Goal: Contribute content: Contribute content

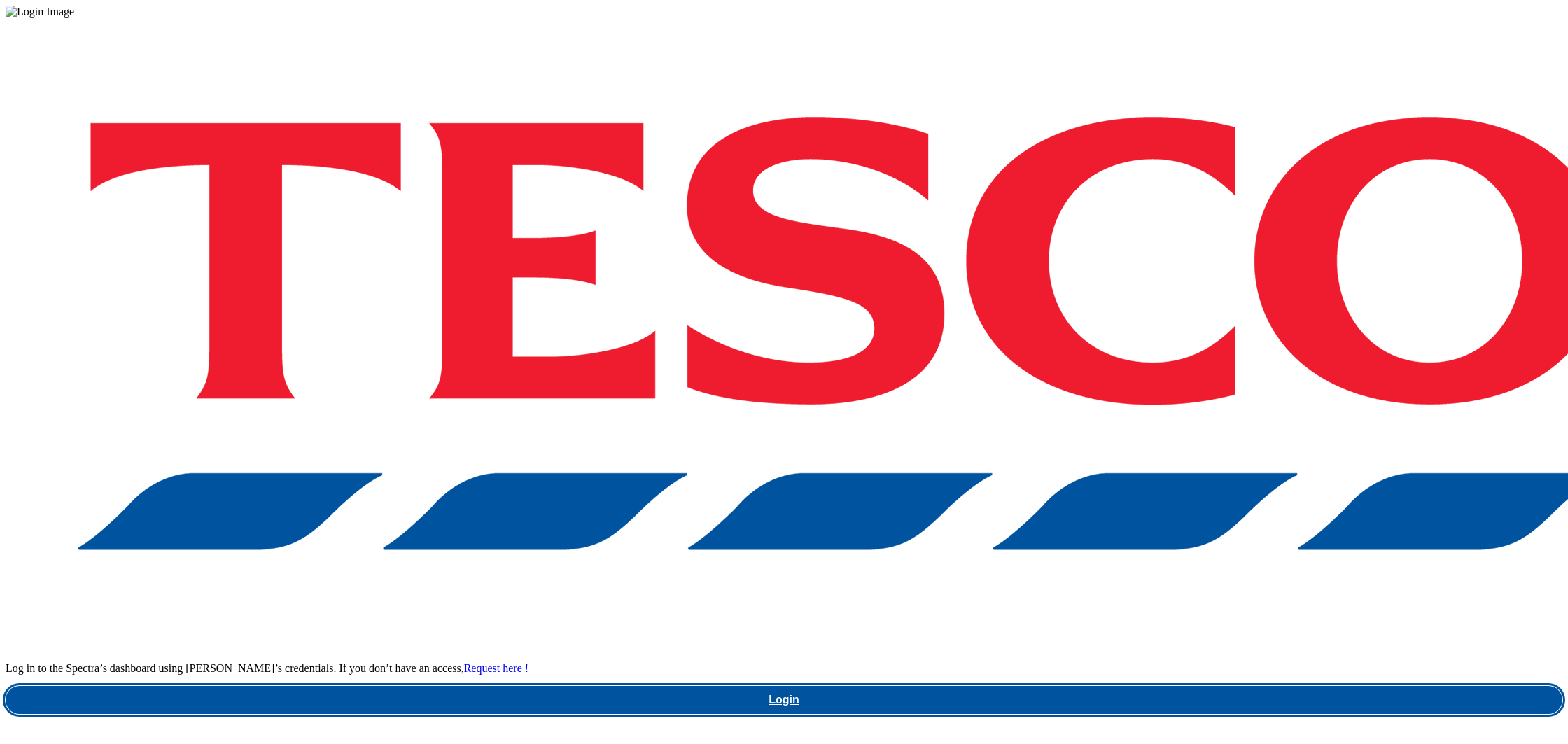
click at [1180, 686] on link "Login" at bounding box center [784, 700] width 1557 height 28
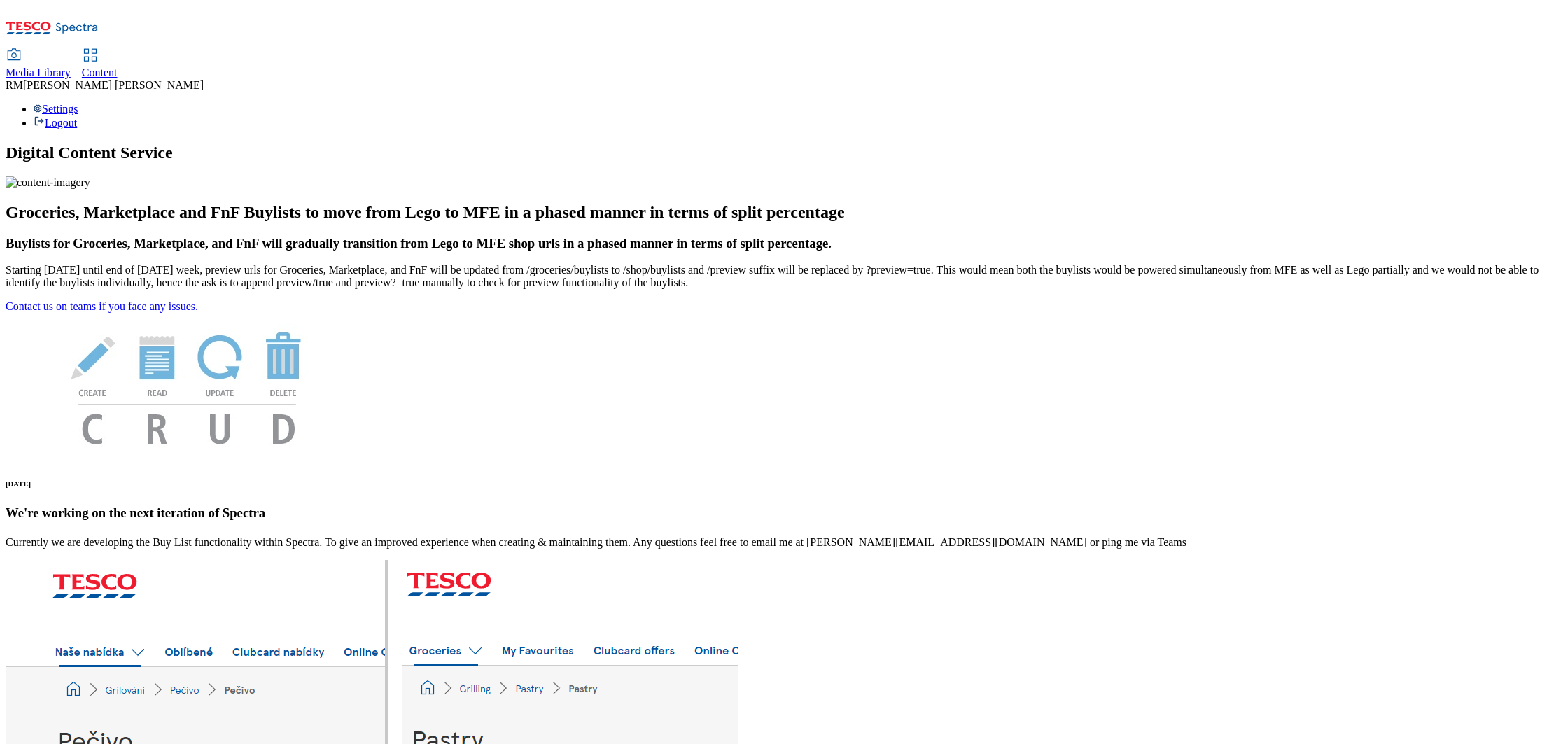
click at [70, 66] on span "Media Library" at bounding box center [38, 72] width 65 height 12
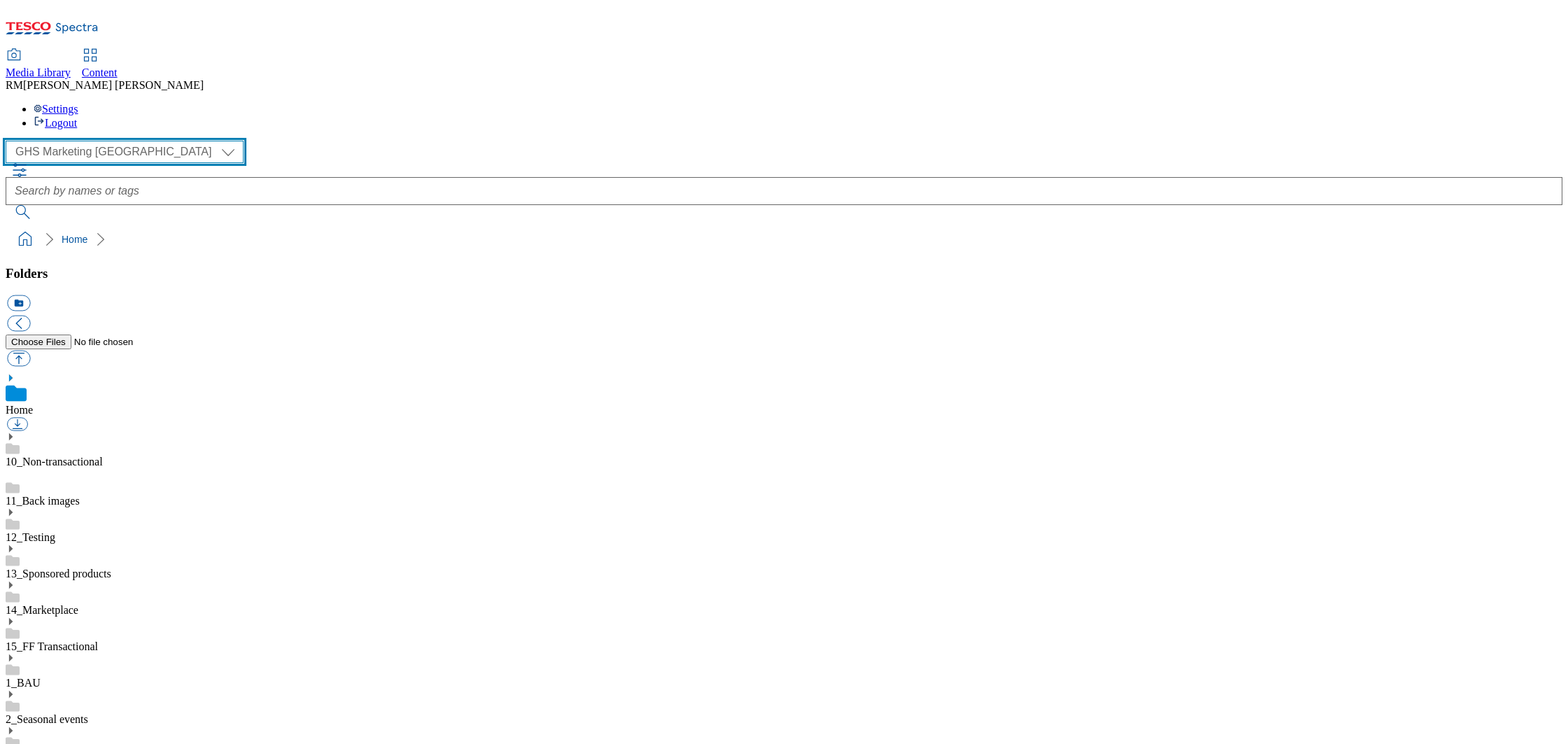
click at [128, 141] on select "GHS Marketing UK iGHS Marketing CE MCA CZ MCA HU MCA SK" at bounding box center [125, 152] width 238 height 23
select select "flare-ighs-ce-mktg"
click at [10, 141] on select "GHS Marketing UK iGHS Marketing CE MCA CZ MCA HU MCA SK" at bounding box center [125, 152] width 238 height 23
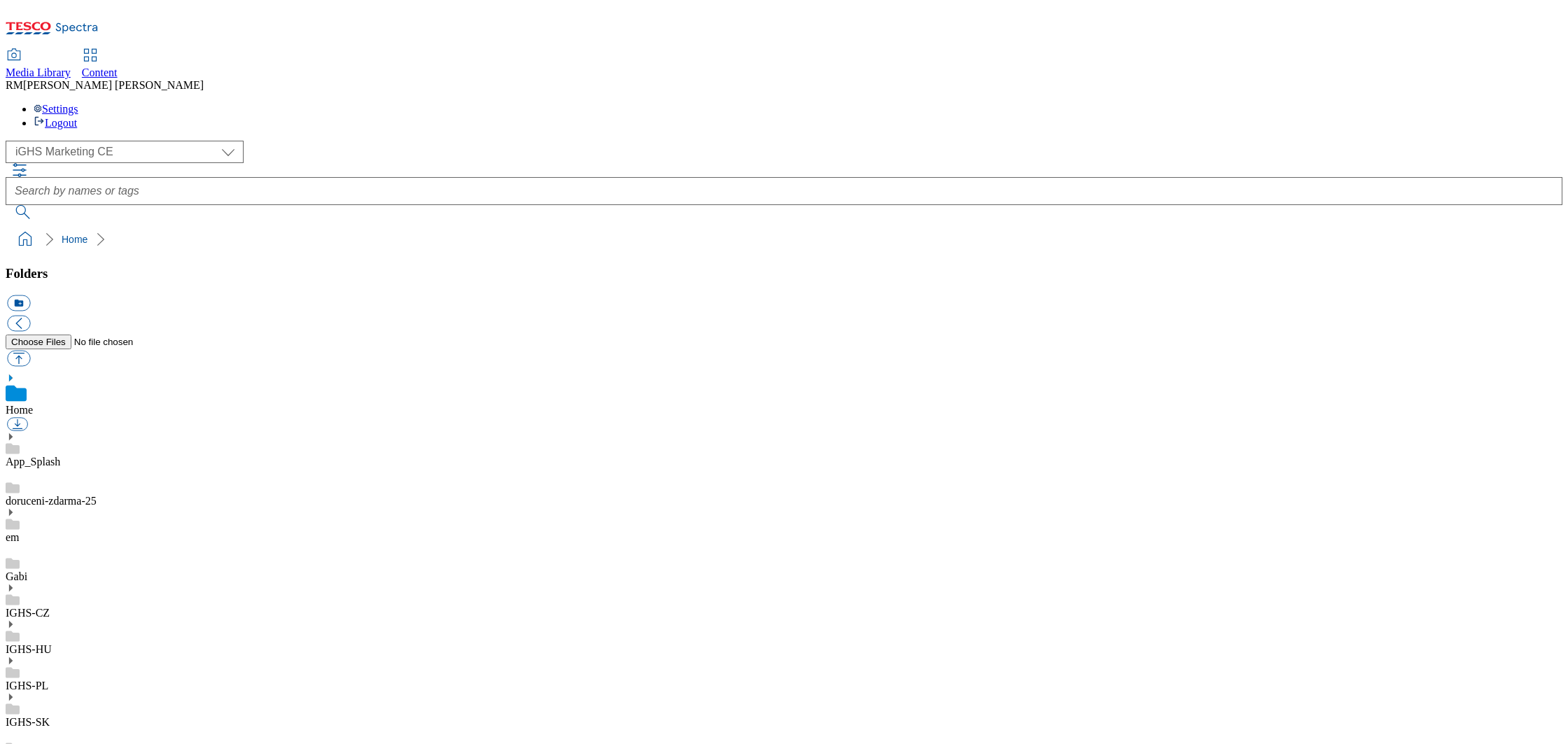
click at [103, 584] on div "IGHS-CZ" at bounding box center [784, 602] width 1557 height 37
click at [15, 568] on icon at bounding box center [11, 573] width 10 height 10
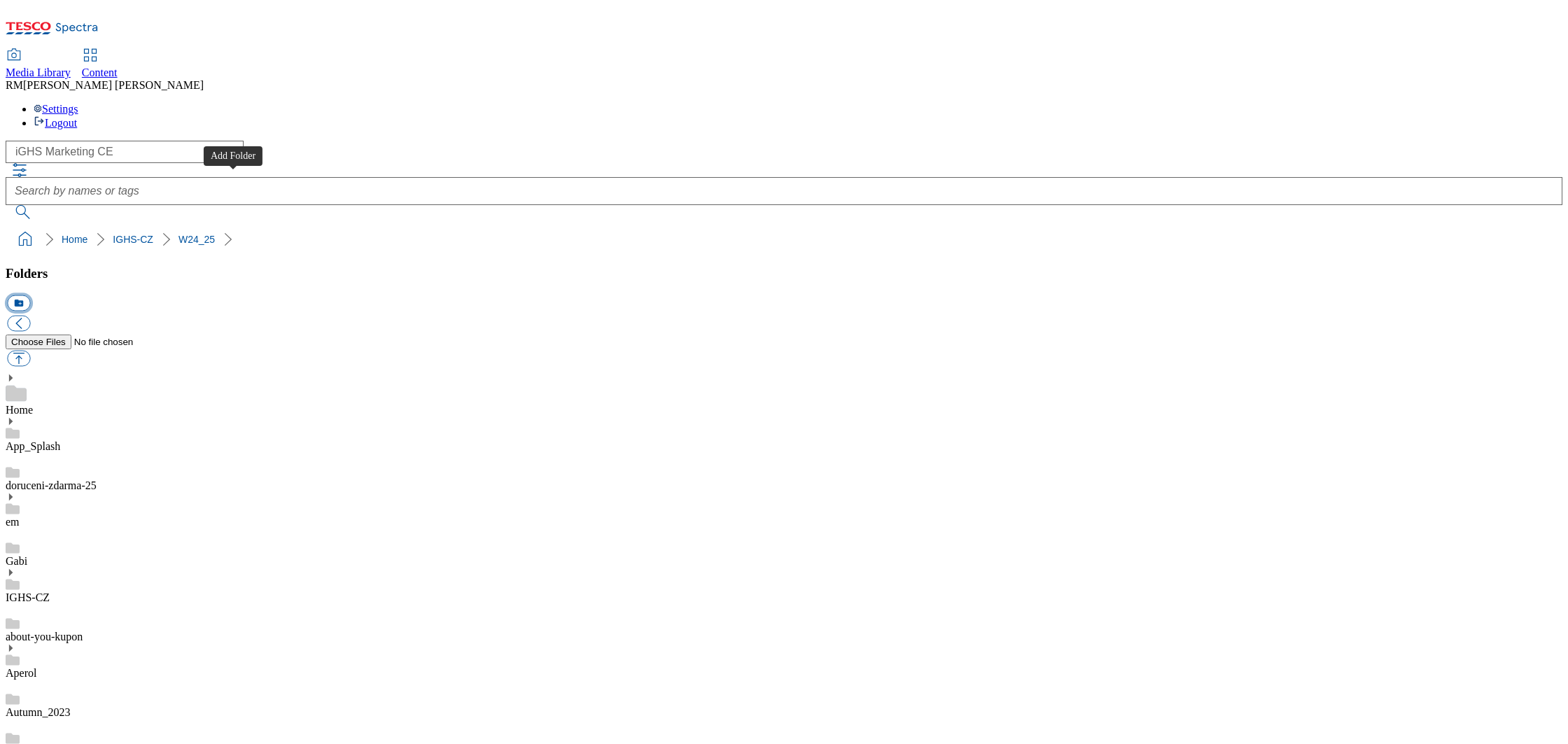
click at [30, 296] on button "icon_new_folder" at bounding box center [18, 303] width 23 height 16
paste input "W24_25"
type input "W25_25"
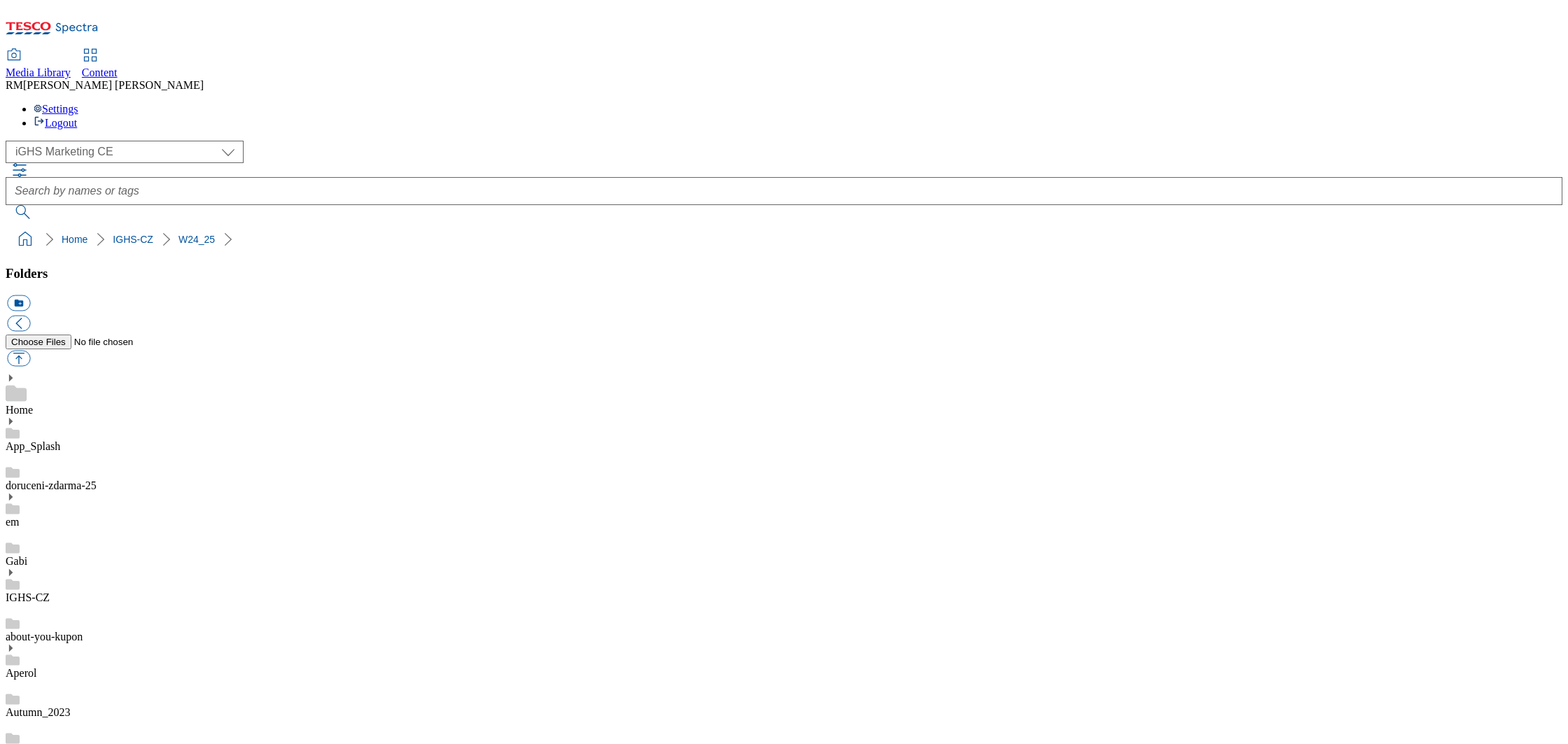
drag, startPoint x: 122, startPoint y: 413, endPoint x: 112, endPoint y: 417, distance: 10.8
drag, startPoint x: 112, startPoint y: 404, endPoint x: 112, endPoint y: 377, distance: 27.0
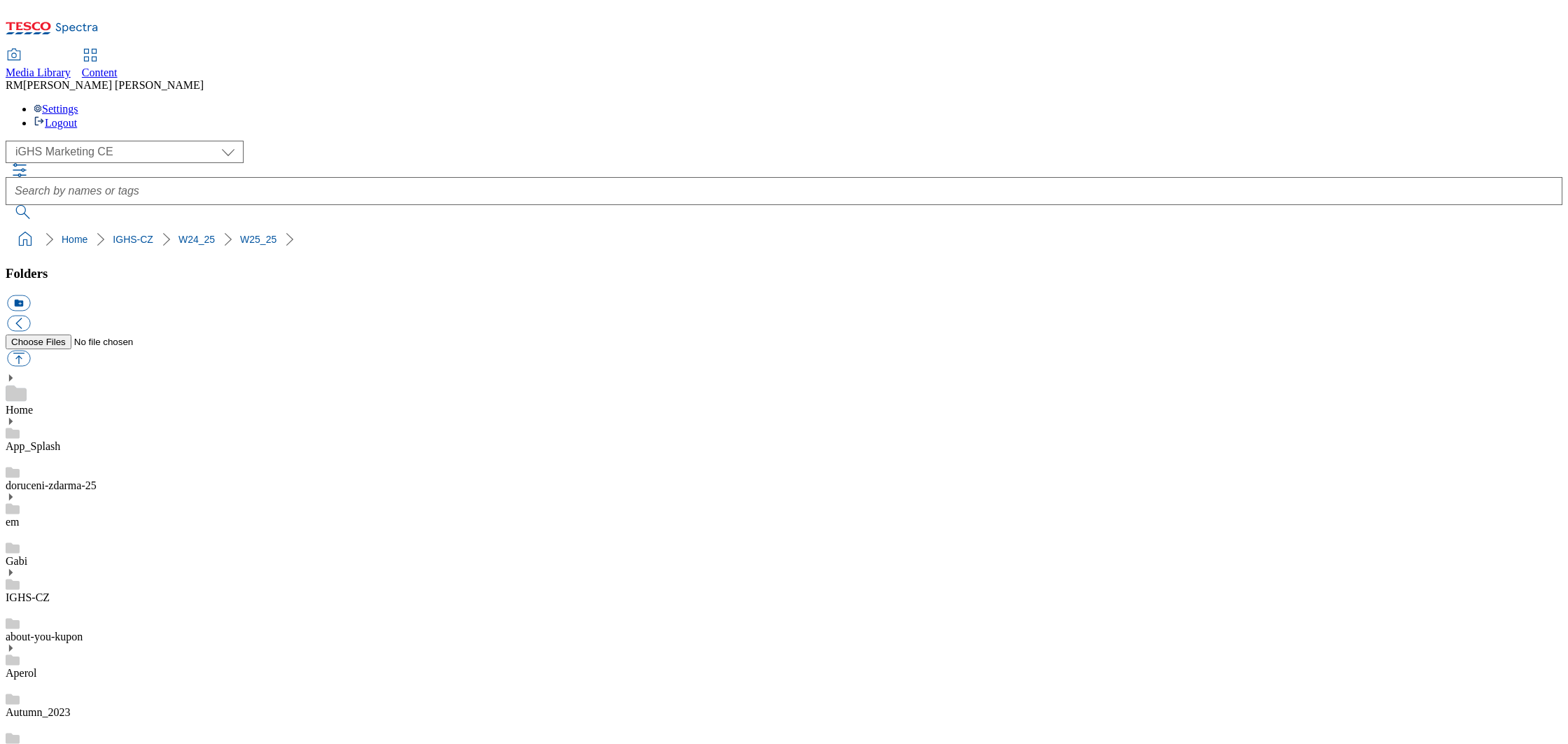
drag, startPoint x: 84, startPoint y: 413, endPoint x: 110, endPoint y: 377, distance: 44.4
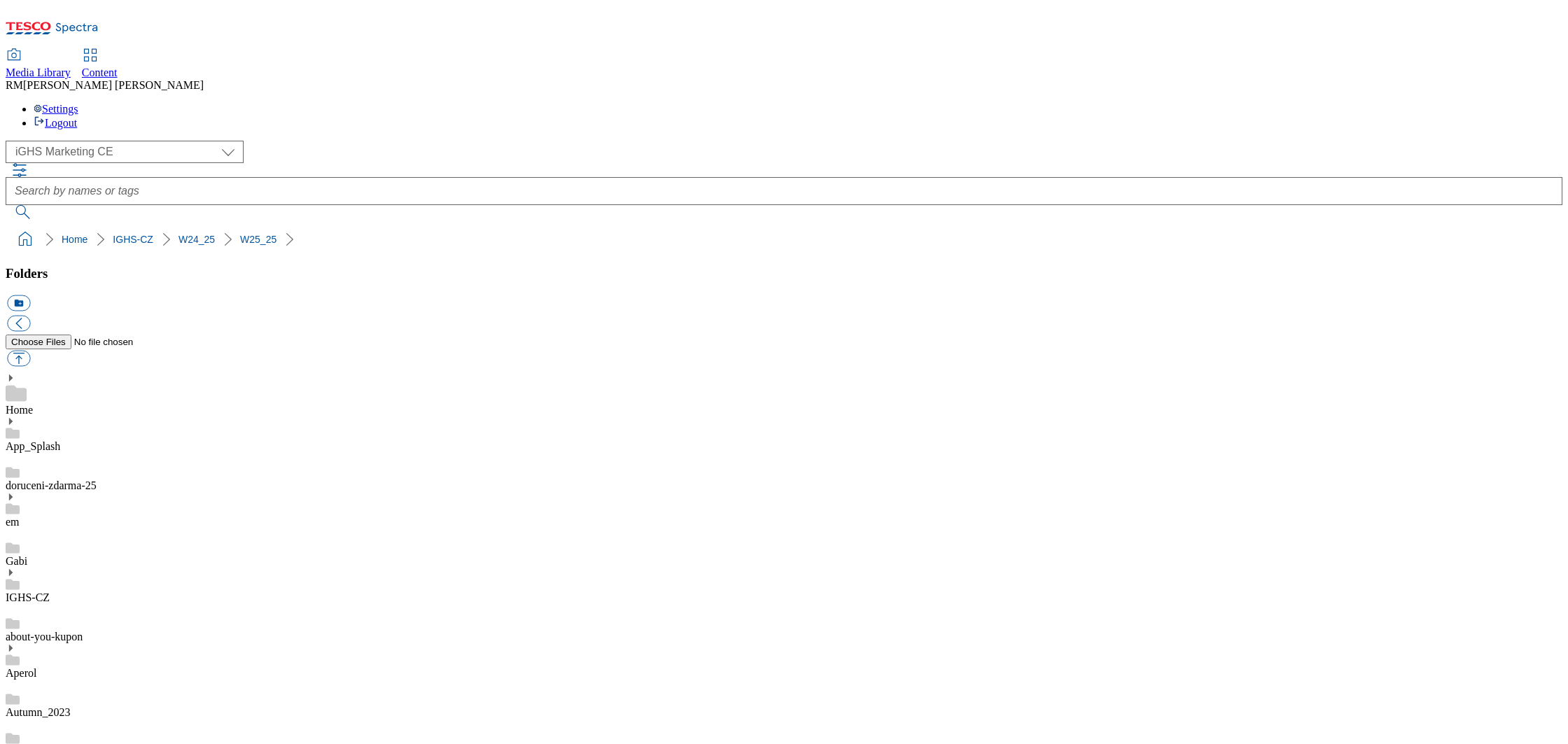
drag, startPoint x: 108, startPoint y: 494, endPoint x: 100, endPoint y: 494, distance: 8.0
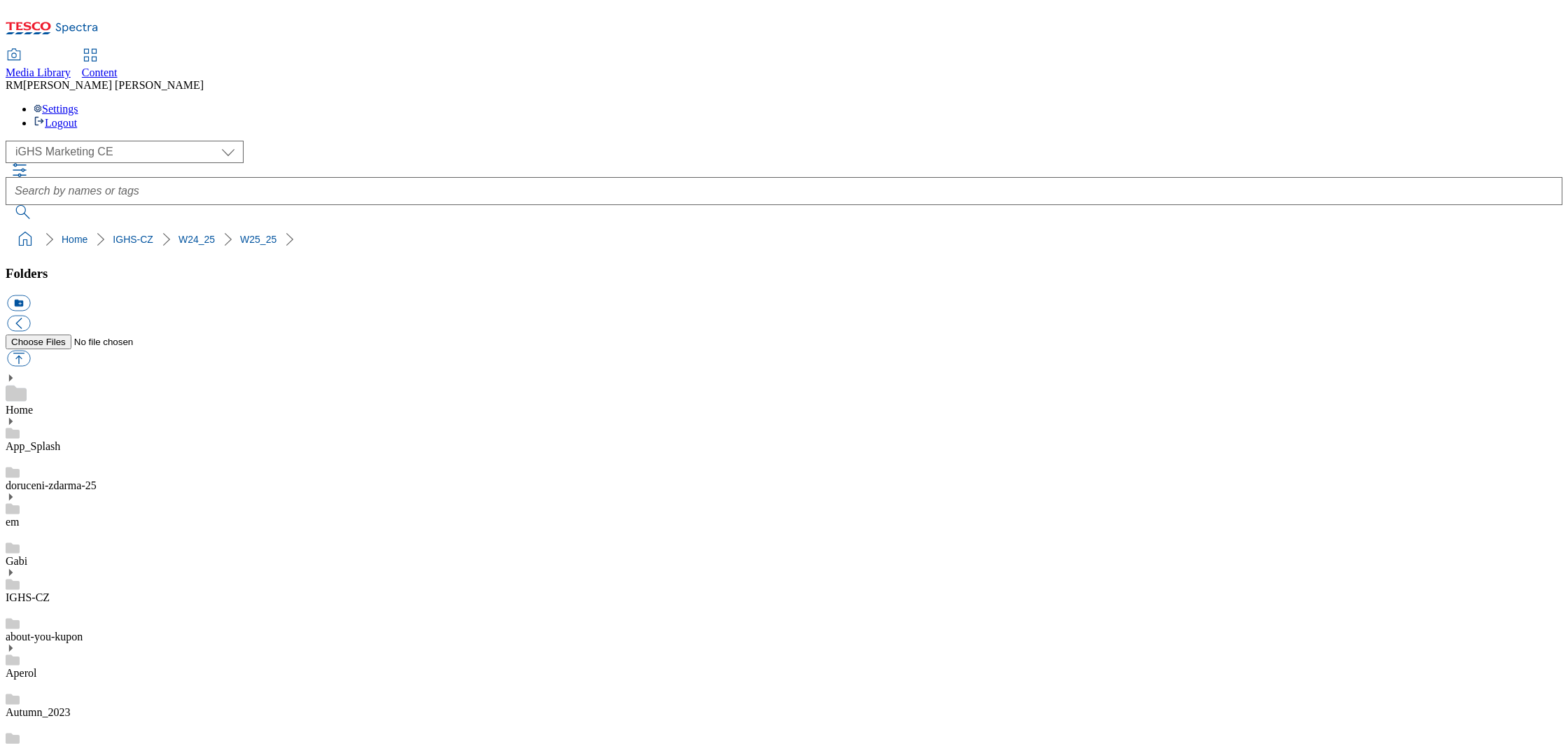
drag, startPoint x: 127, startPoint y: 494, endPoint x: 106, endPoint y: 460, distance: 40.0
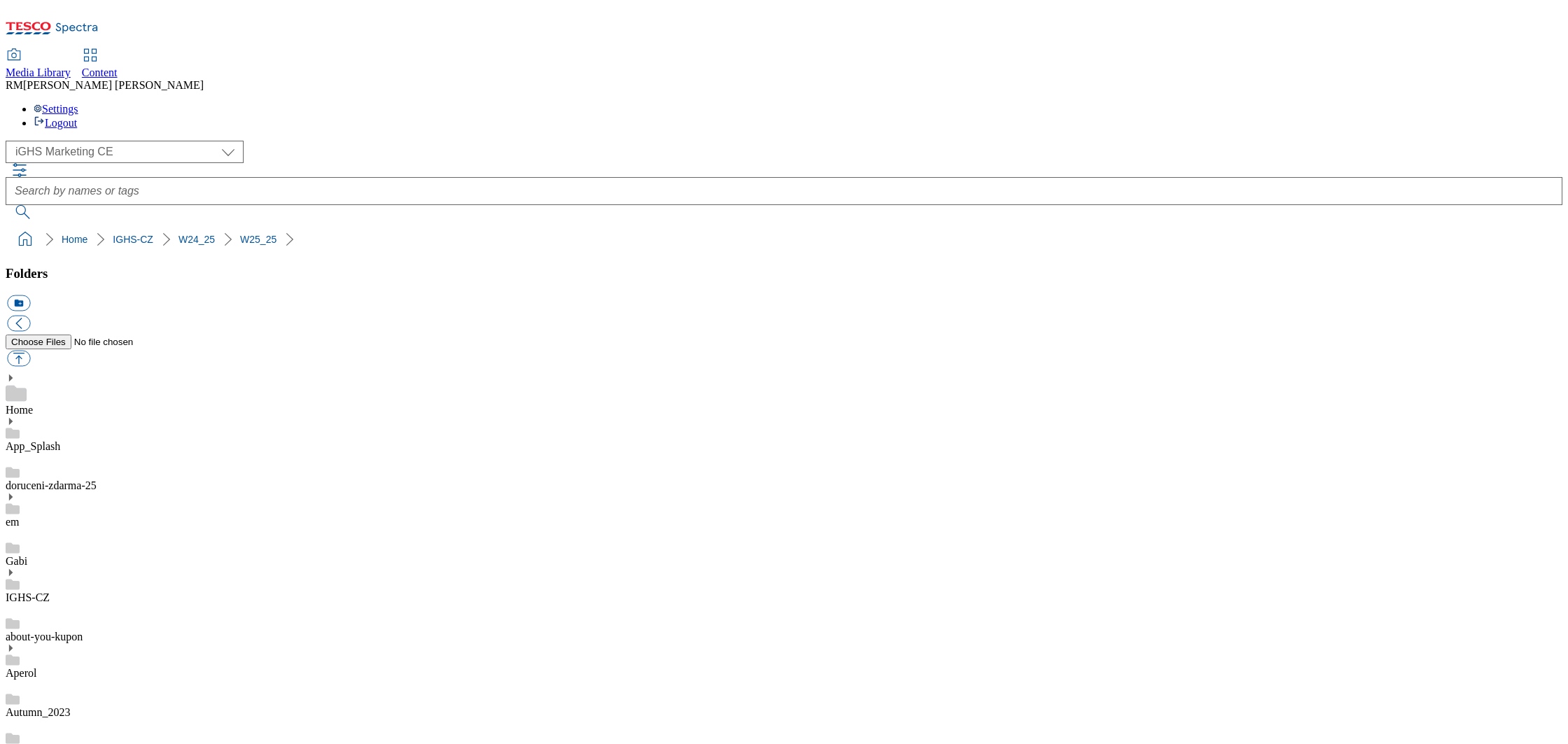
click at [50, 592] on link "IGHS-CZ" at bounding box center [27, 598] width 44 height 12
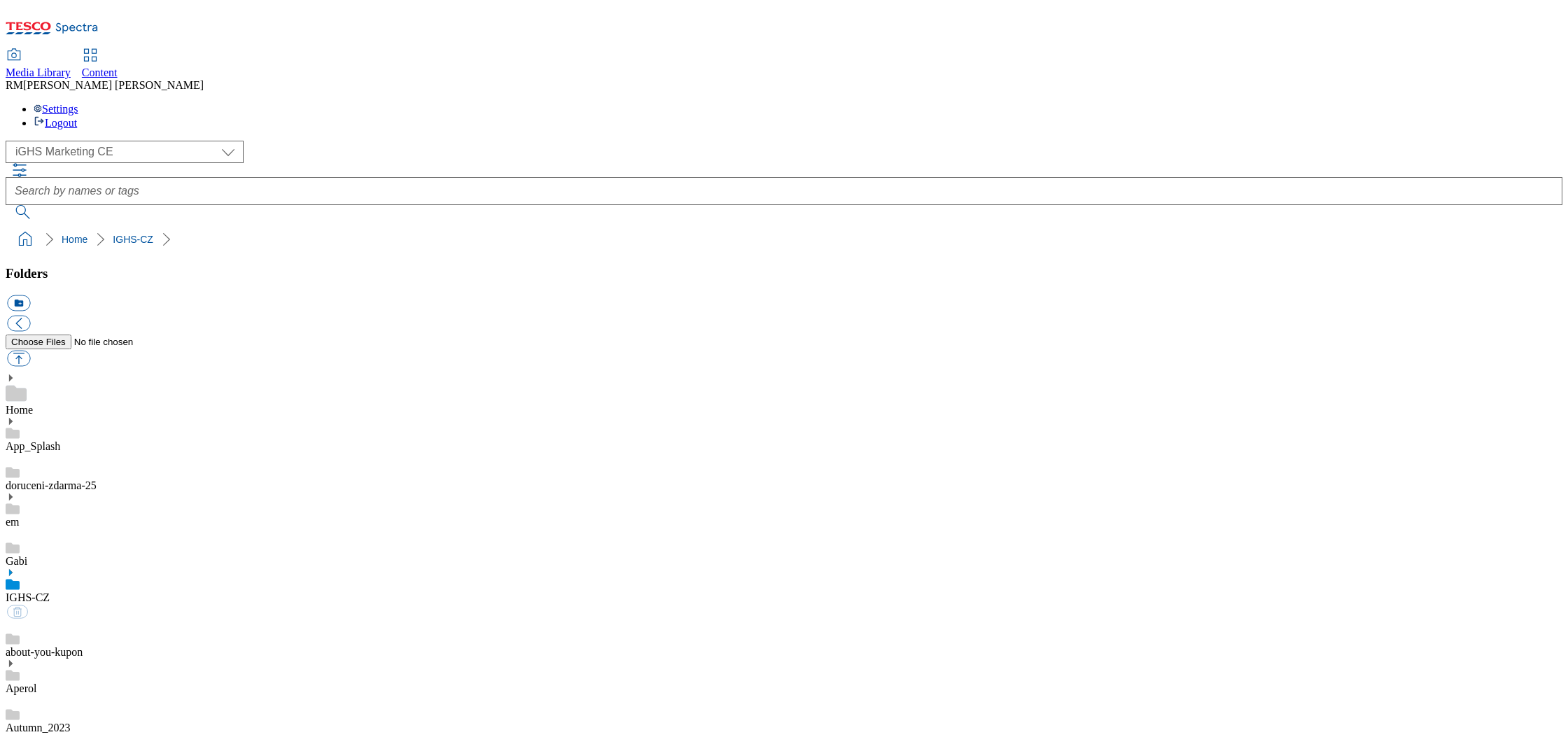
scroll to position [112, 0]
click at [30, 296] on button "icon_new_folder" at bounding box center [18, 303] width 23 height 16
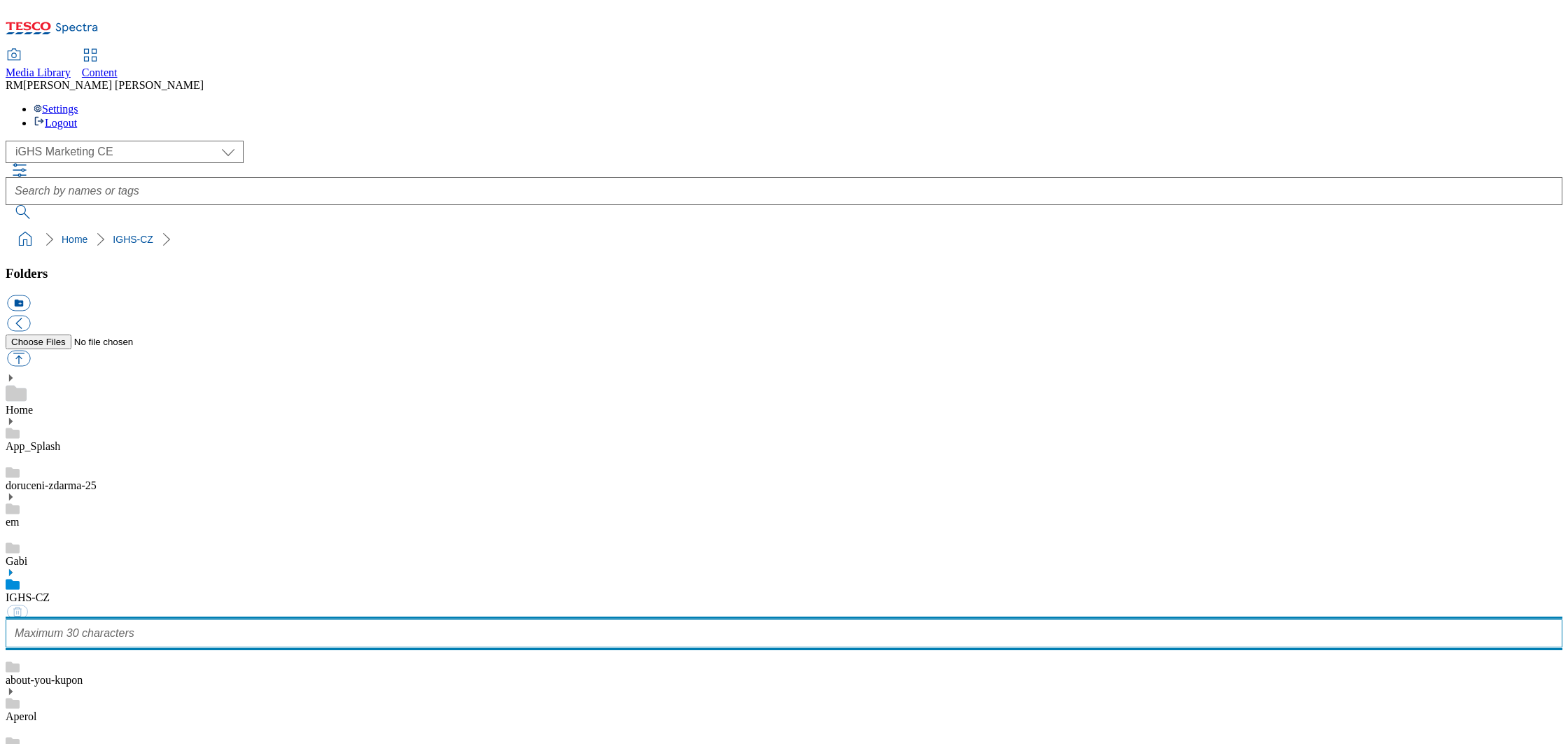
click at [96, 619] on input "text" at bounding box center [784, 633] width 1557 height 28
type input "wk25_25"
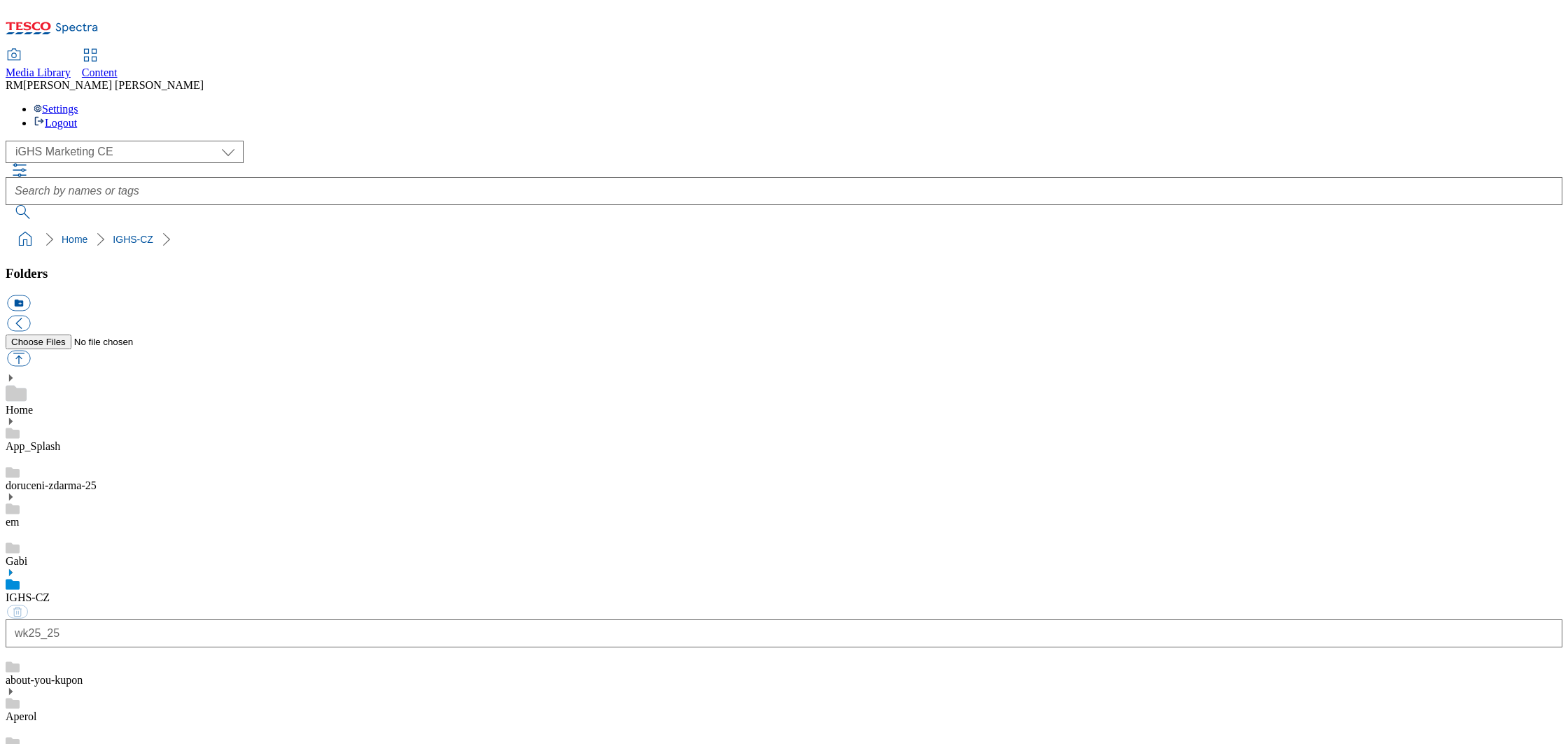
click at [325, 226] on ol "Home IGHS-CZ" at bounding box center [788, 239] width 1548 height 27
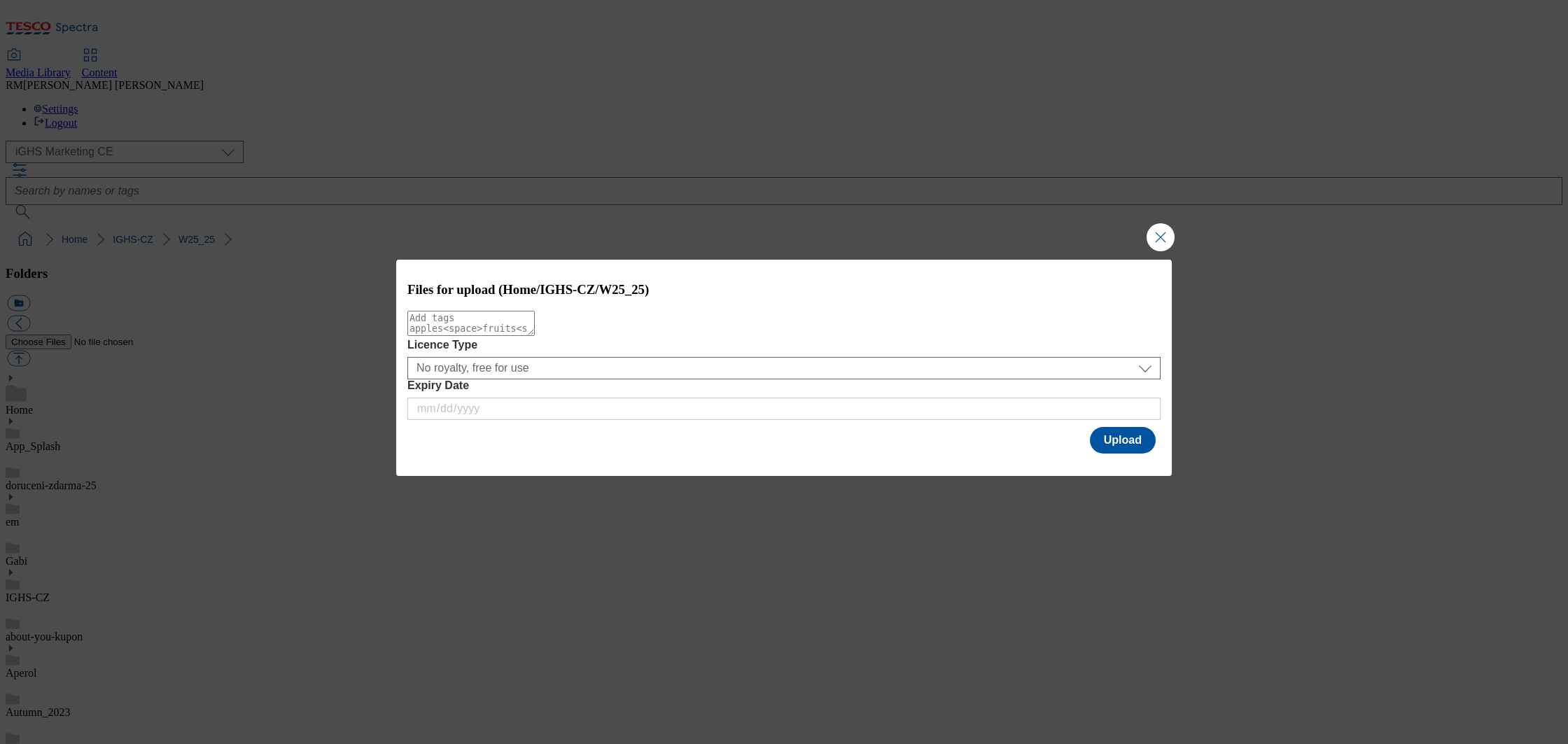
click at [535, 336] on textarea "Modal" at bounding box center [471, 324] width 127 height 25
click at [1156, 230] on button "Close Modal" at bounding box center [1161, 237] width 28 height 28
click at [1163, 229] on button "Close Modal" at bounding box center [1161, 237] width 28 height 28
click at [492, 334] on textarea "Modal" at bounding box center [471, 324] width 127 height 25
type textarea "slidebanner"
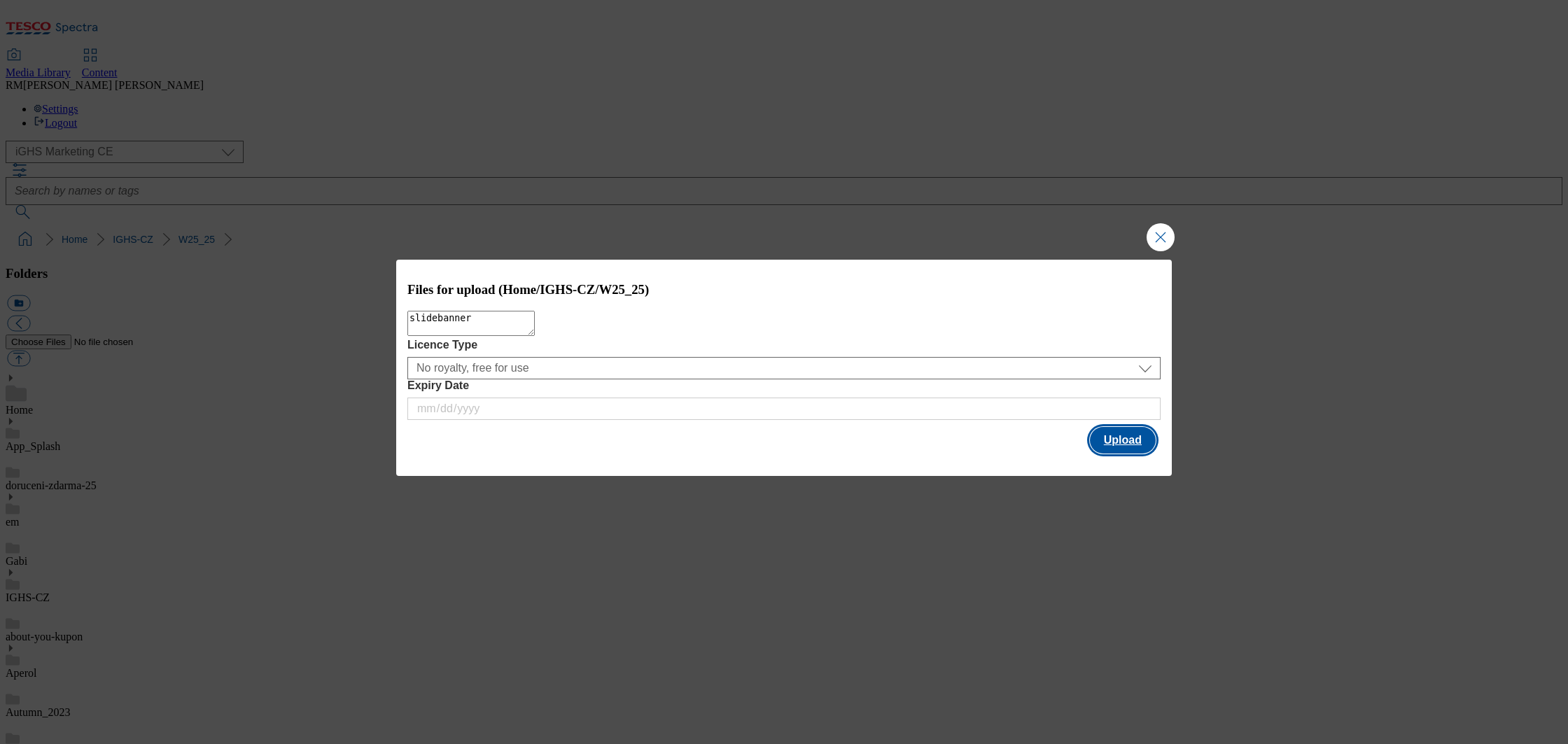
click at [1123, 440] on button "Upload" at bounding box center [1123, 441] width 66 height 27
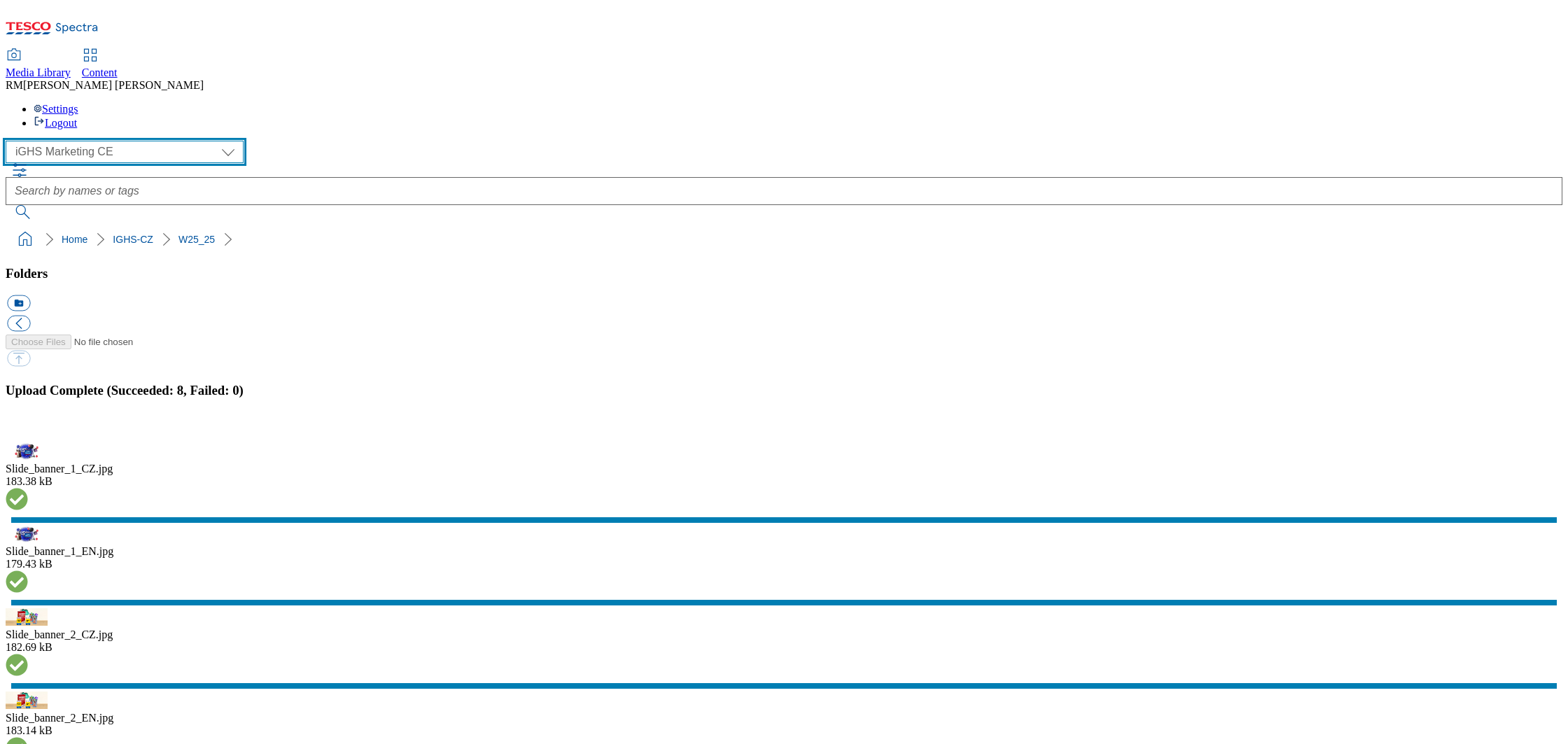
click at [108, 141] on select "GHS Marketing UK iGHS Marketing CE MCA CZ MCA HU MCA SK" at bounding box center [125, 152] width 238 height 23
click at [10, 141] on select "GHS Marketing UK iGHS Marketing CE MCA CZ MCA HU MCA SK" at bounding box center [125, 152] width 238 height 23
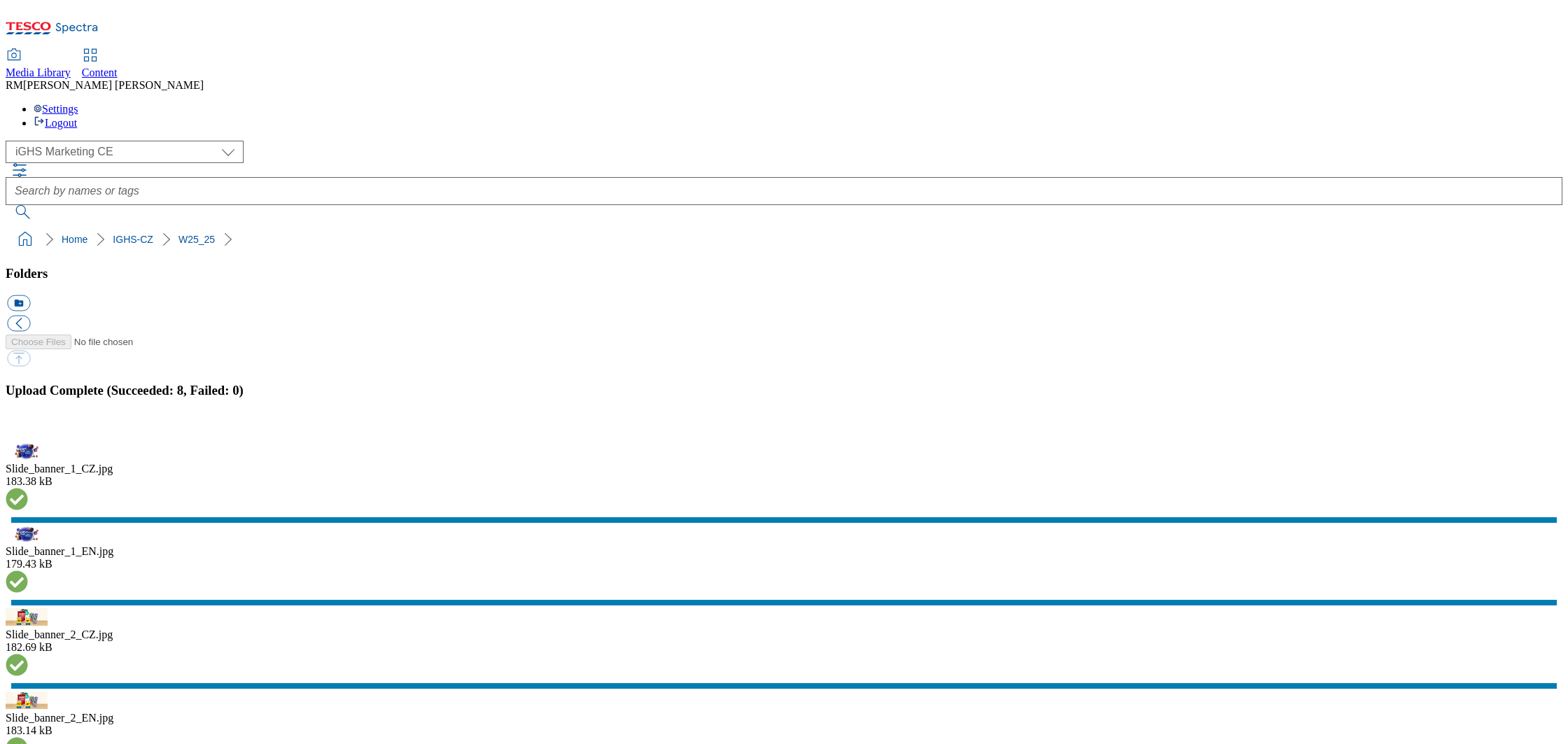
click at [28, 441] on button "button" at bounding box center [18, 434] width 21 height 13
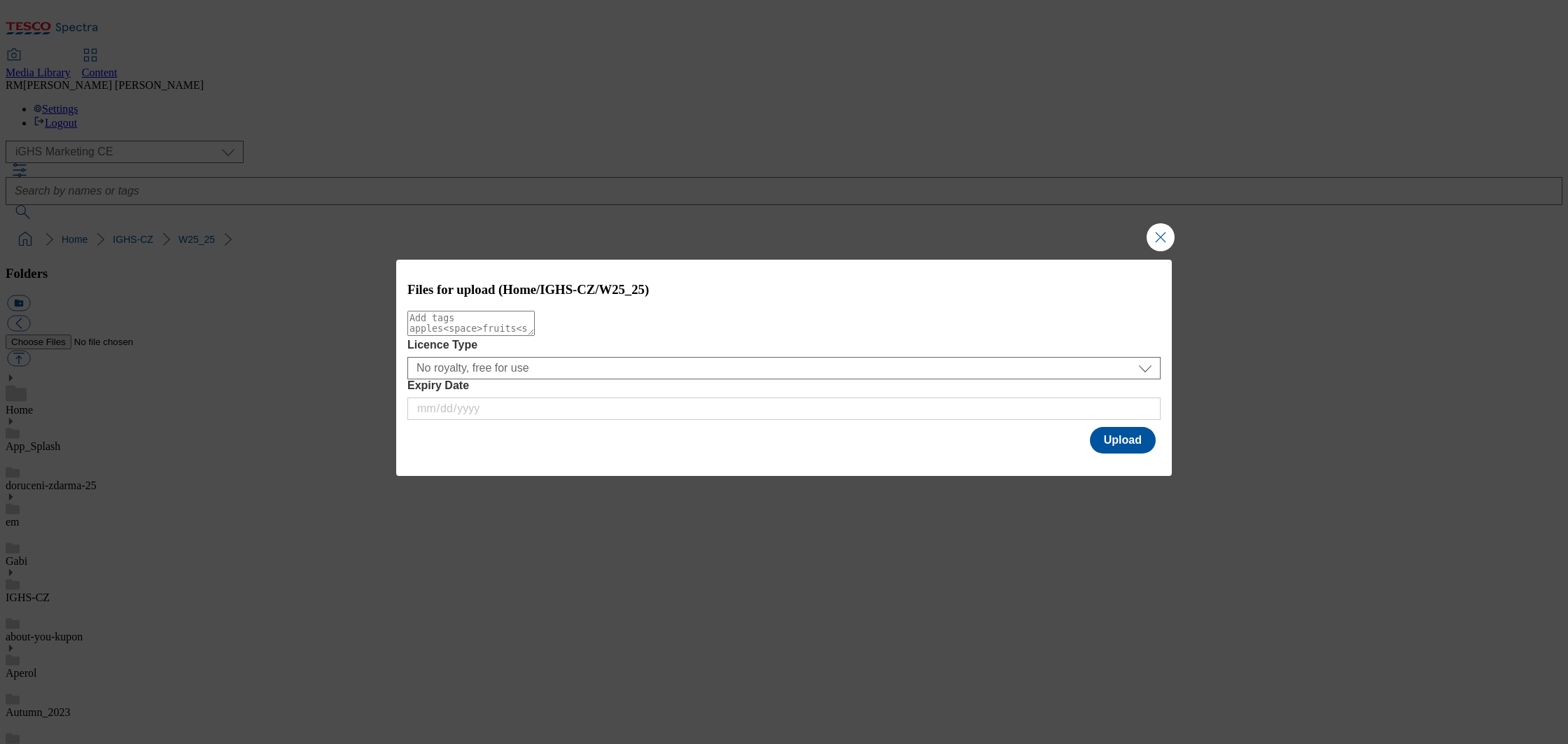
click at [493, 329] on textarea "Modal" at bounding box center [471, 324] width 127 height 25
type textarea "productbanner"
click at [1129, 446] on button "Upload" at bounding box center [1123, 441] width 66 height 27
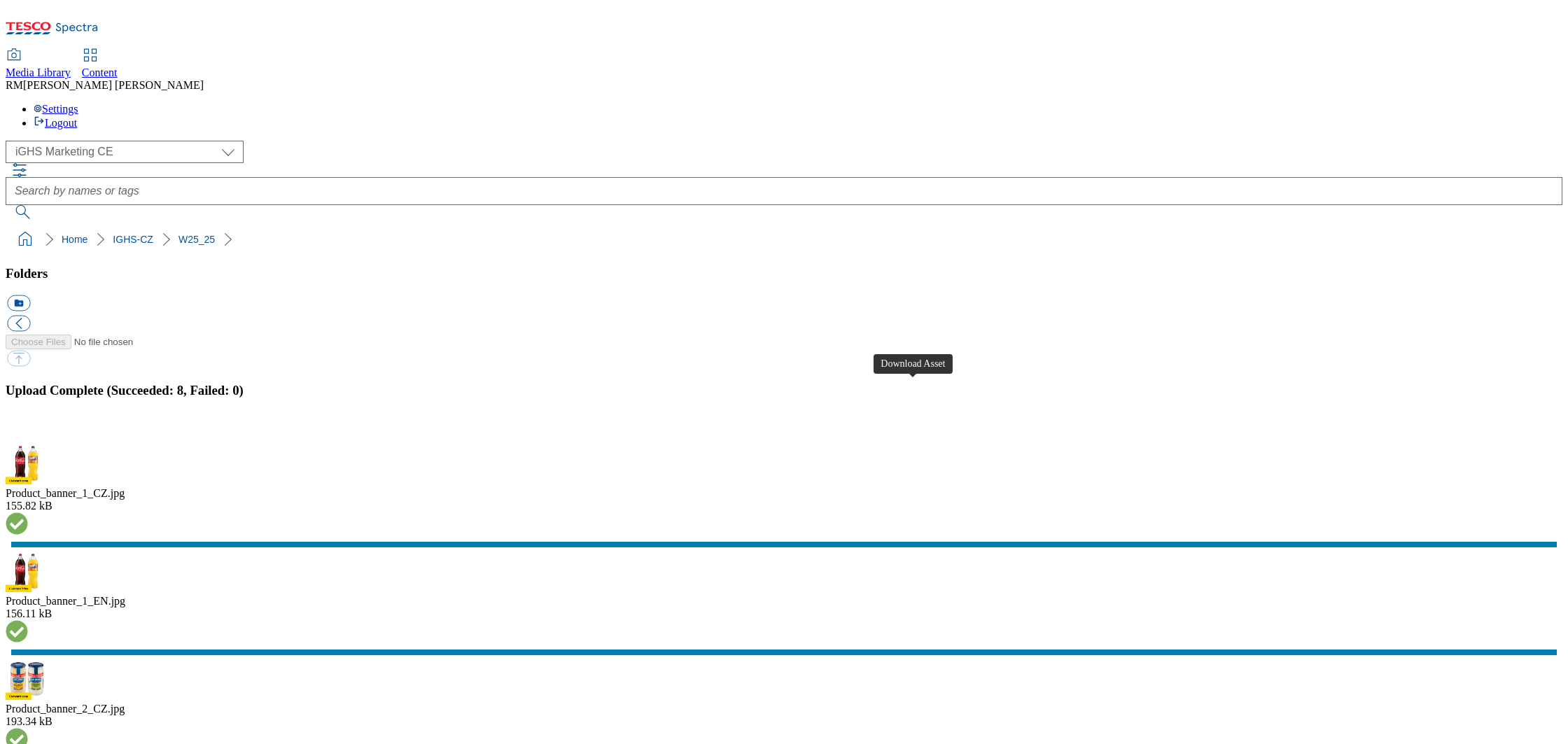
scroll to position [253, 0]
click at [28, 441] on button "button" at bounding box center [18, 434] width 21 height 13
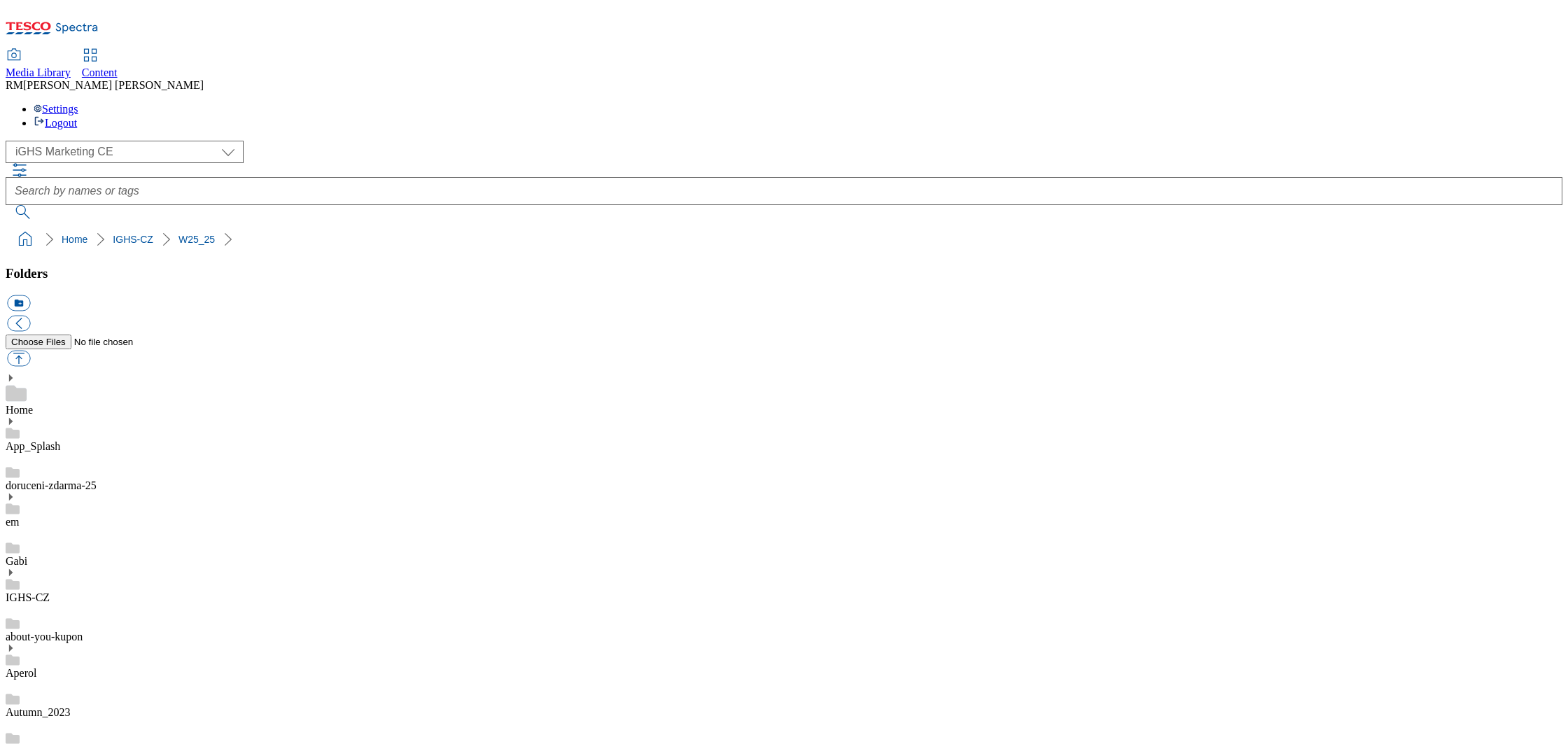
click at [125, 141] on select "GHS Marketing UK iGHS Marketing CE MCA CZ MCA HU MCA SK" at bounding box center [125, 152] width 238 height 23
click at [10, 141] on select "GHS Marketing UK iGHS Marketing CE MCA CZ MCA HU MCA SK" at bounding box center [125, 152] width 238 height 23
click at [15, 568] on icon at bounding box center [11, 573] width 10 height 10
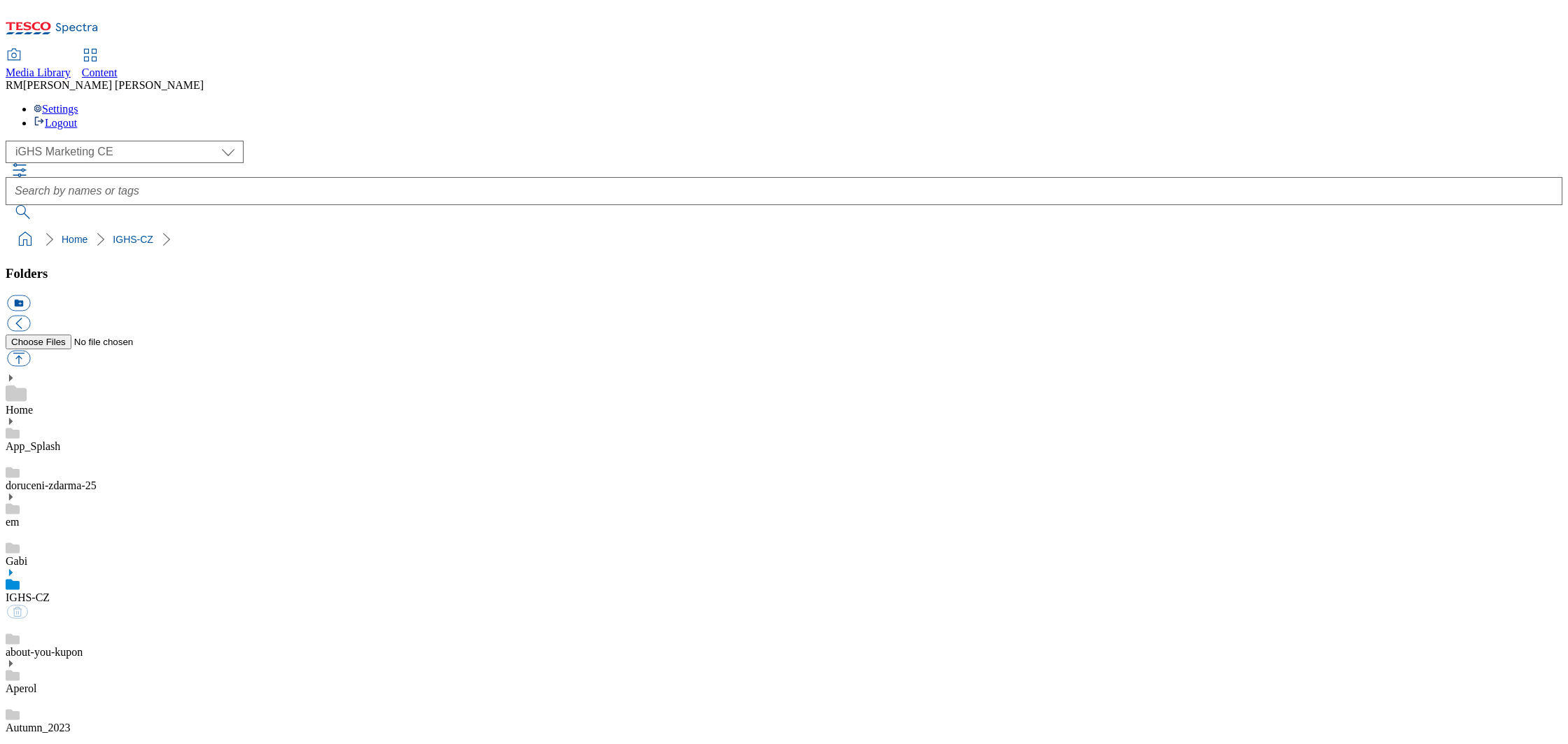
click at [50, 592] on link "IGHS-CZ" at bounding box center [27, 598] width 44 height 12
click at [15, 568] on icon at bounding box center [11, 573] width 10 height 10
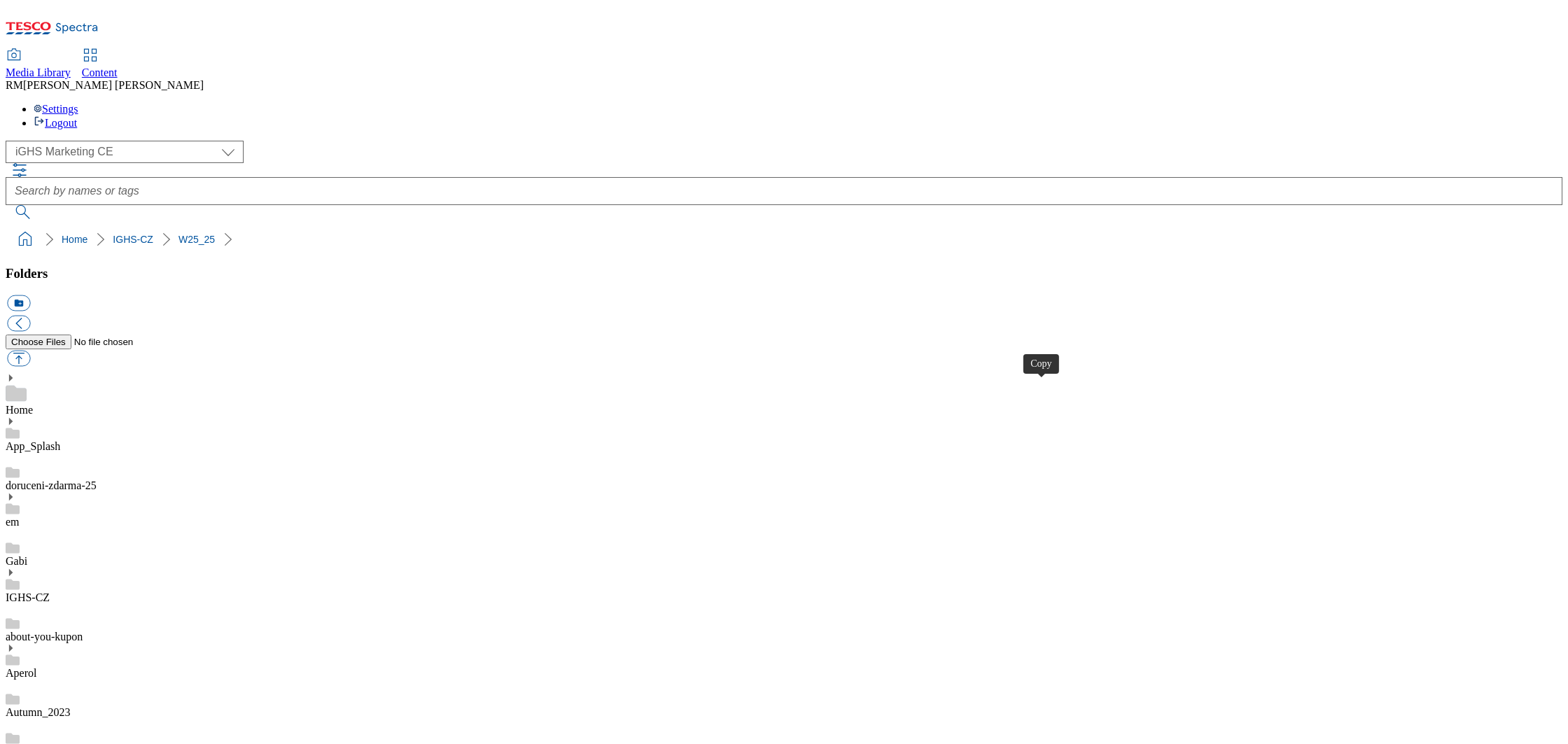
drag, startPoint x: 1211, startPoint y: 389, endPoint x: 1223, endPoint y: 441, distance: 53.4
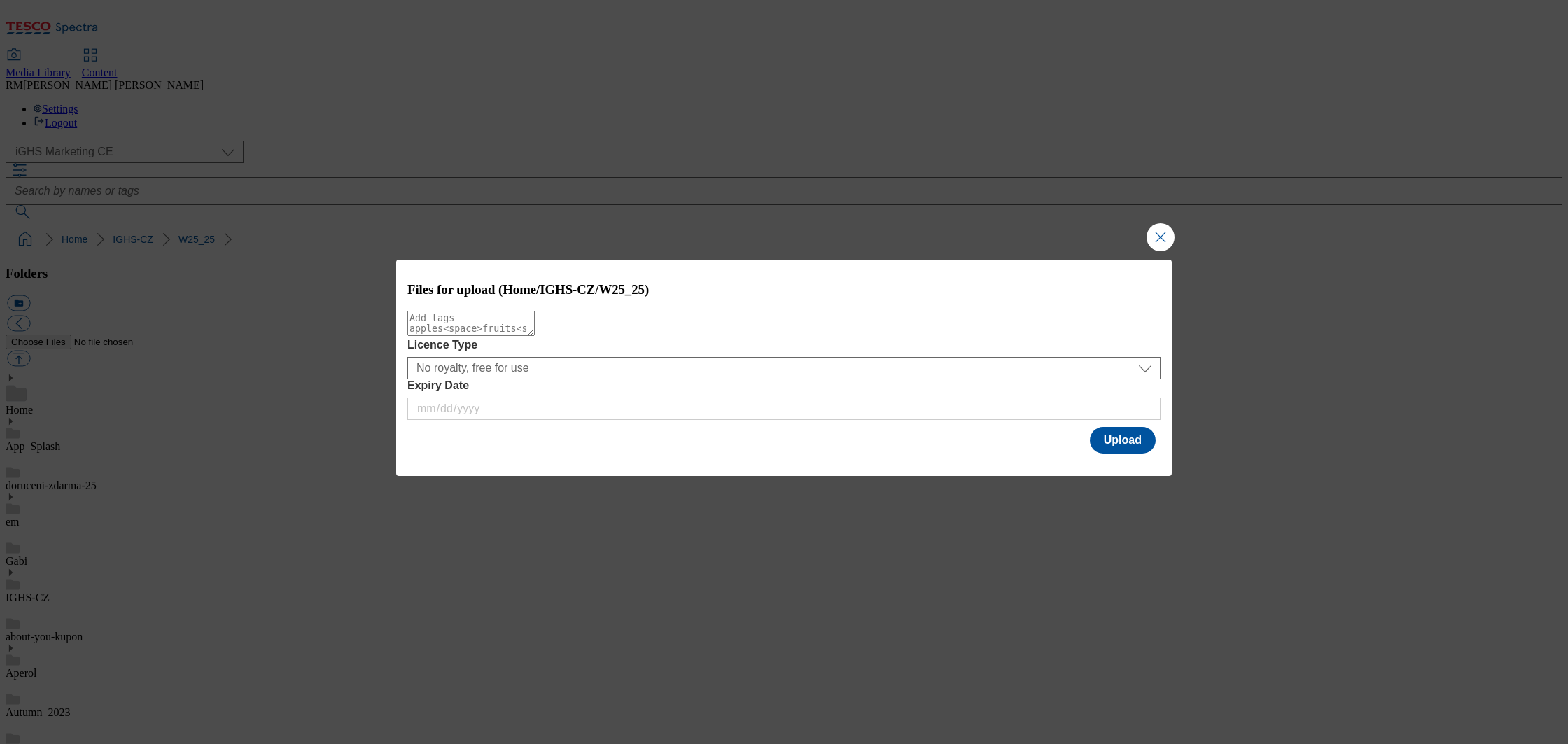
click at [484, 336] on textarea "Modal" at bounding box center [471, 324] width 127 height 25
drag, startPoint x: 412, startPoint y: 329, endPoint x: 389, endPoint y: 328, distance: 23.0
click at [389, 328] on div "Files for upload (Home/IGHS-CZ/W25_25) Tradebanner Licence Type No royalty, fre…" at bounding box center [784, 372] width 1568 height 744
type textarea "tradebanner"
click at [1124, 438] on button "Upload" at bounding box center [1123, 441] width 66 height 27
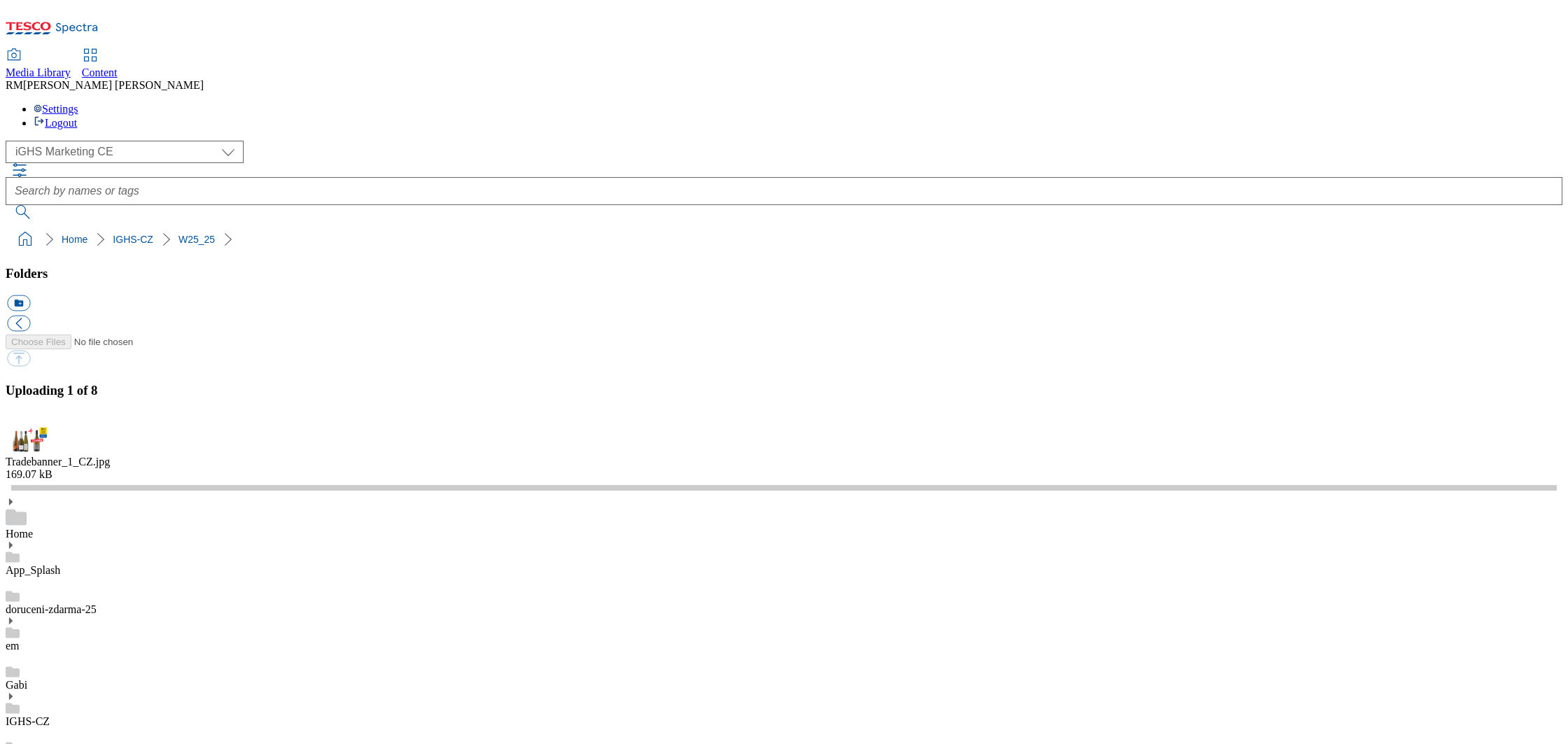
scroll to position [12, 0]
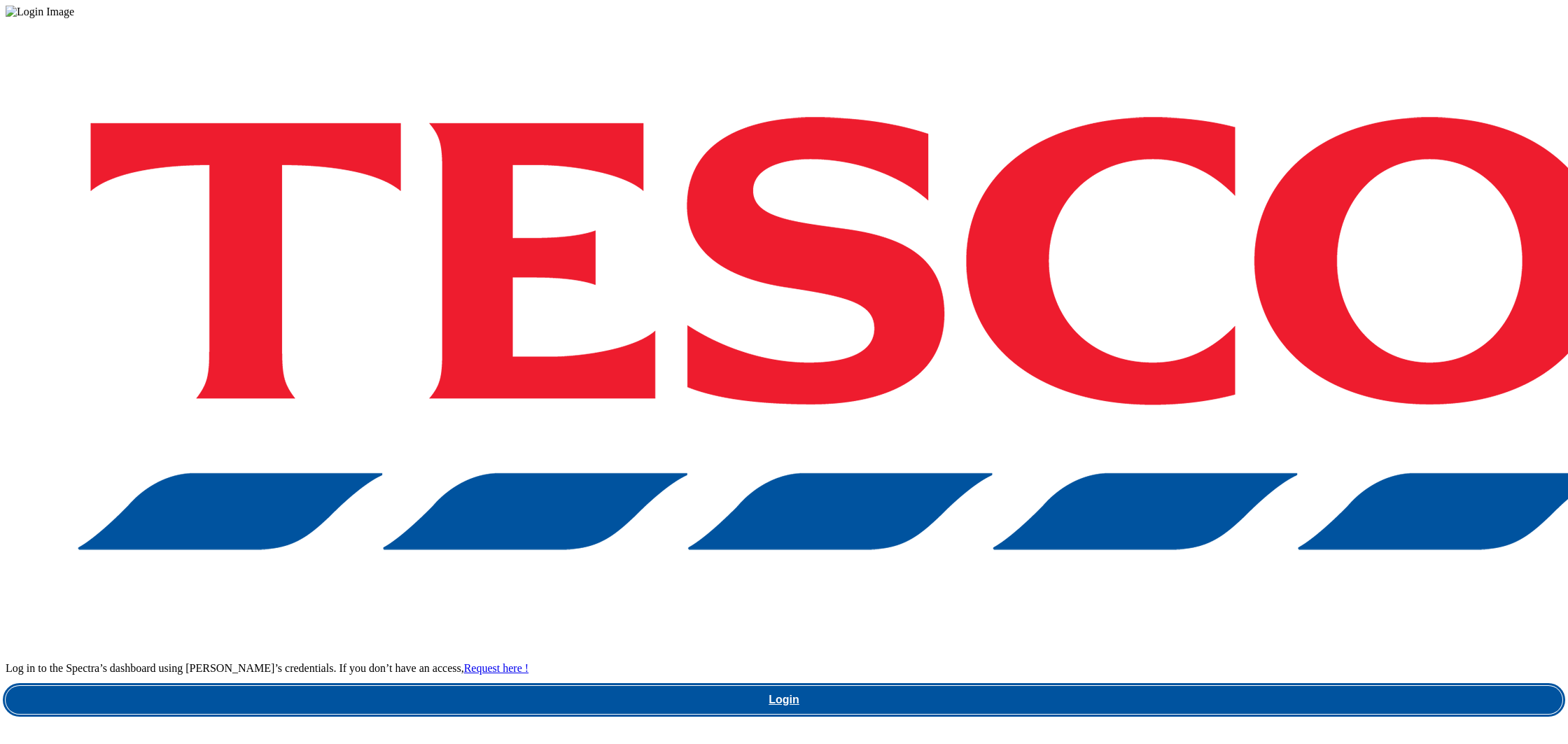
click at [1178, 686] on link "Login" at bounding box center [784, 700] width 1557 height 28
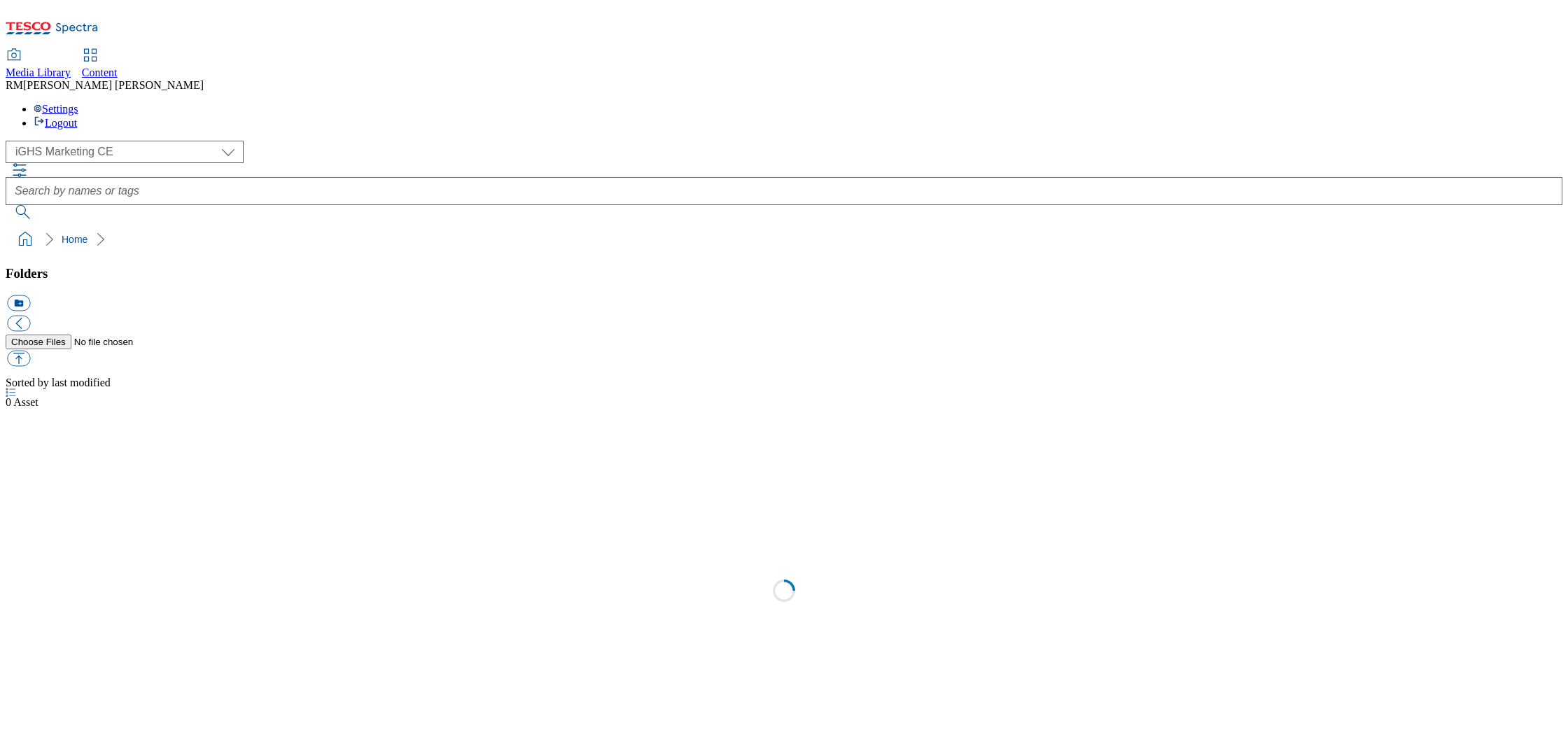
select select "flare-ighs-ce-mktg"
click at [111, 584] on div "IGHS-CZ" at bounding box center [784, 602] width 1557 height 37
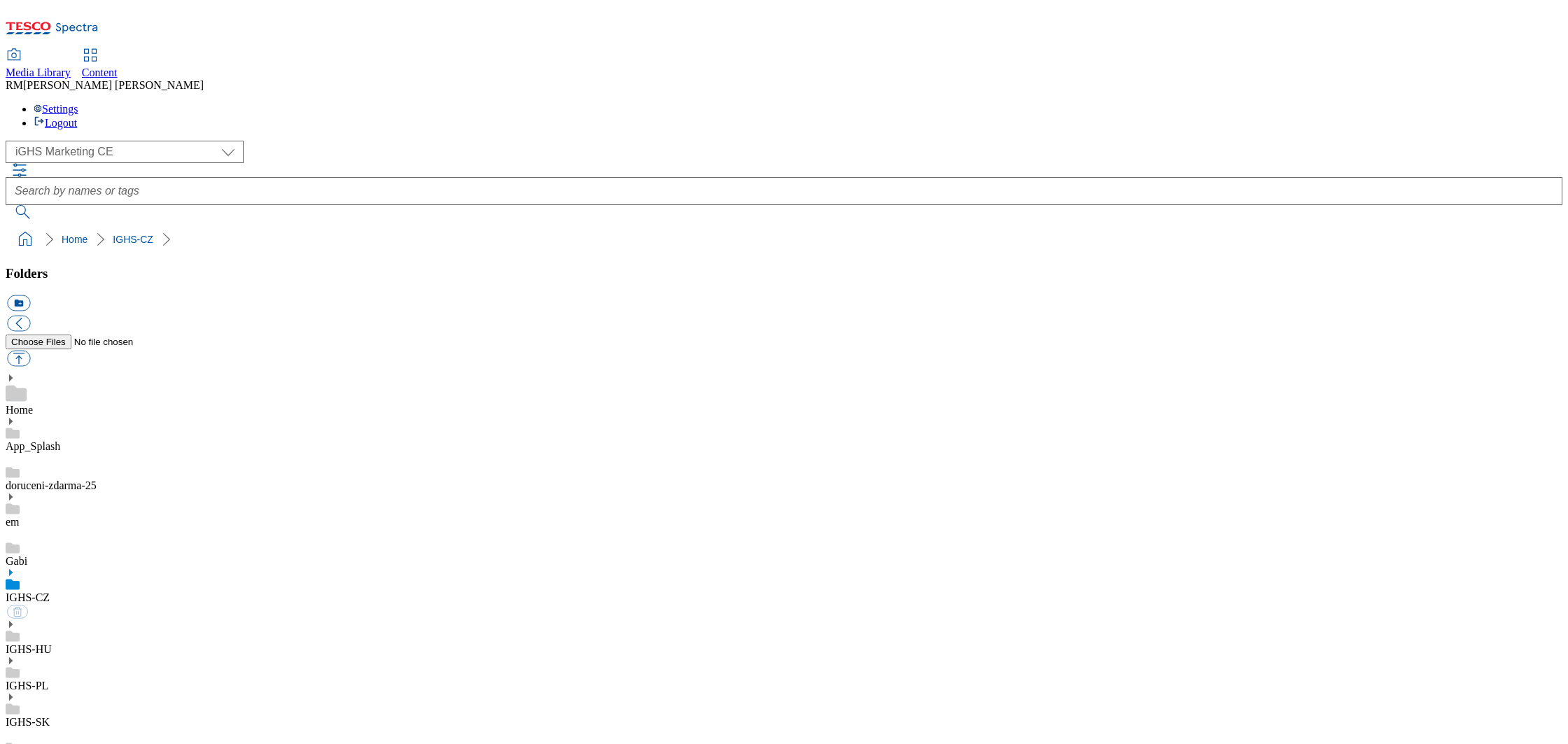
click at [13, 569] on use at bounding box center [11, 573] width 4 height 7
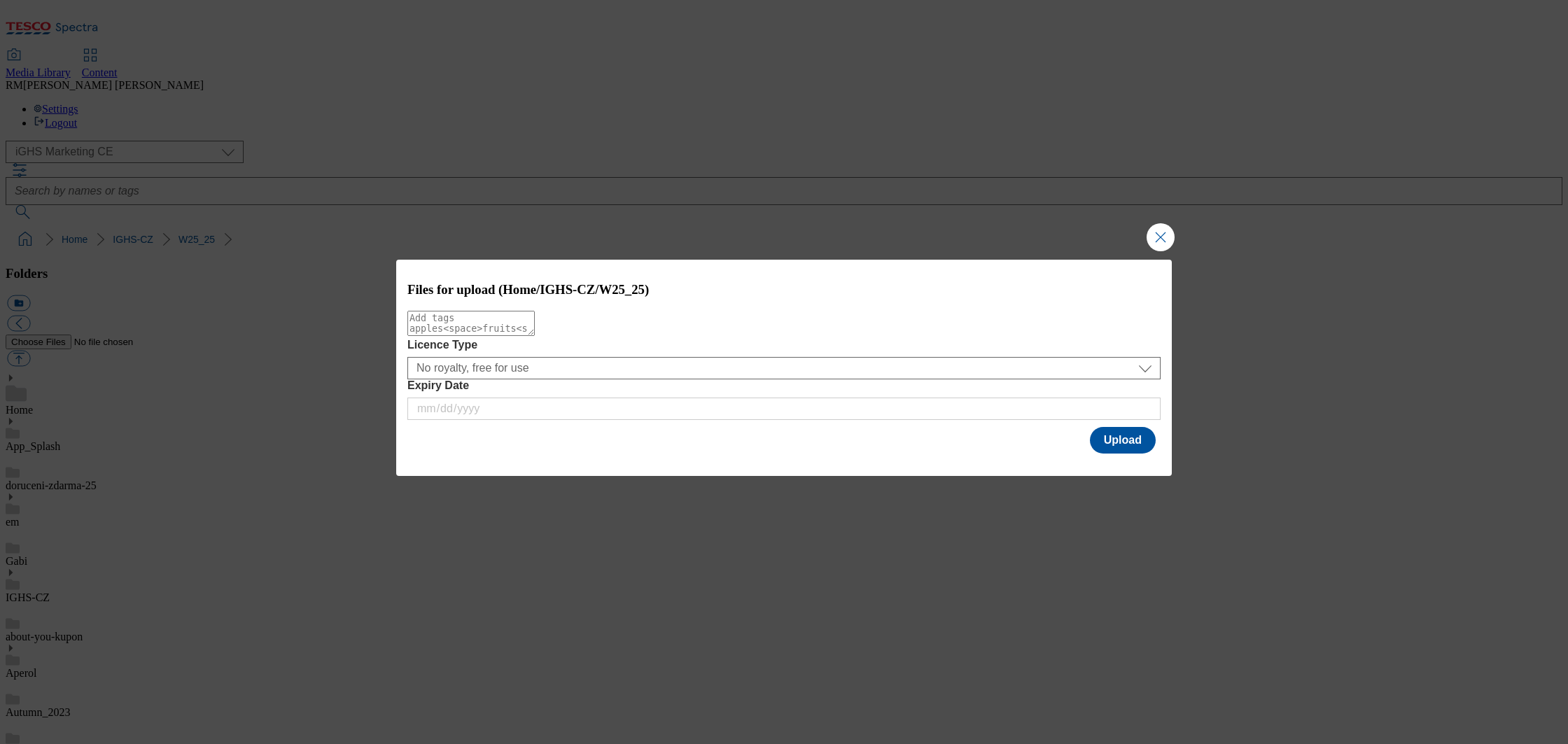
click at [535, 336] on textarea "Modal" at bounding box center [471, 324] width 127 height 25
type textarea "tradebanner"
click at [1137, 445] on button "Upload" at bounding box center [1123, 441] width 66 height 27
click at [460, 336] on textarea "Modal" at bounding box center [471, 324] width 127 height 25
type textarea "contentbanner"
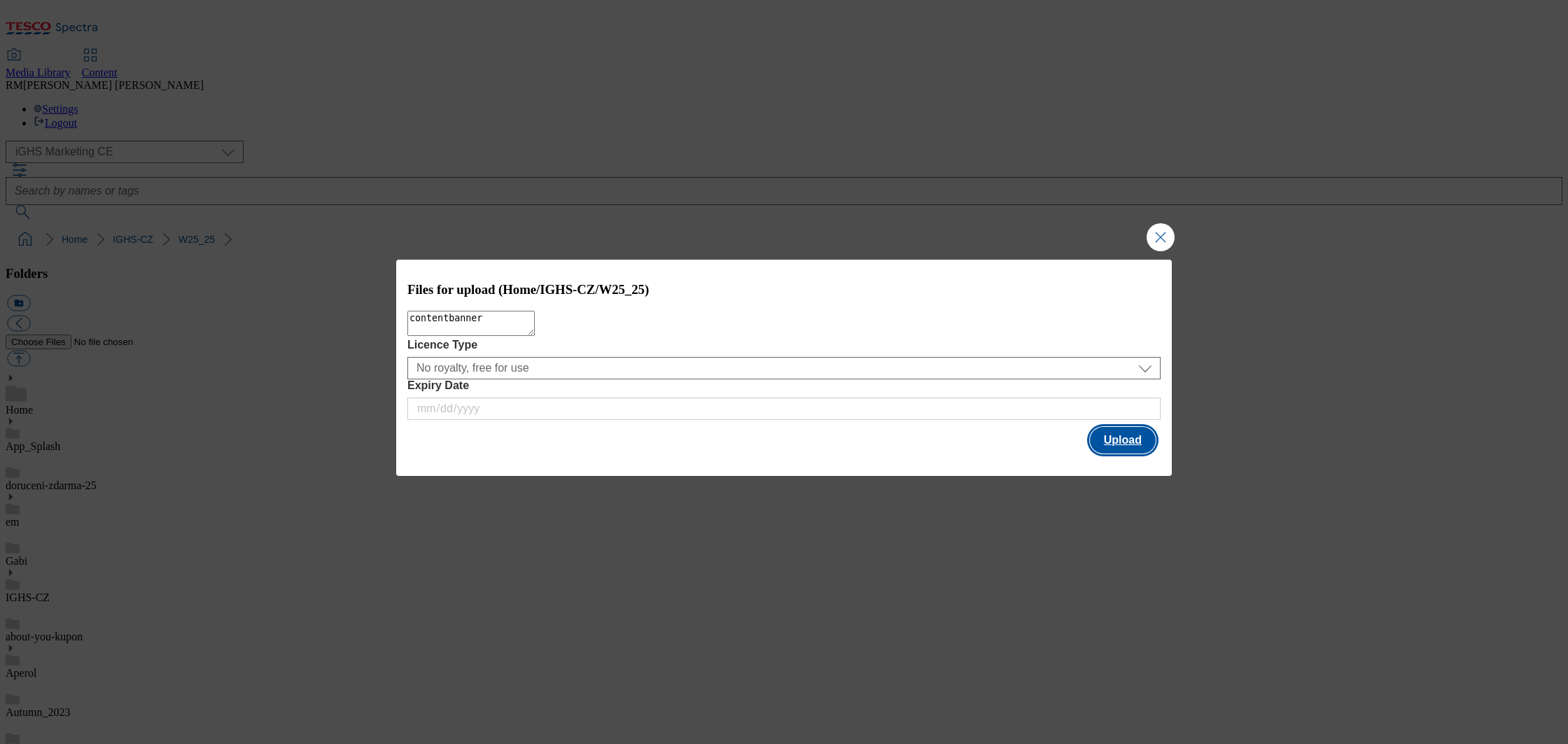
click at [1127, 445] on button "Upload" at bounding box center [1123, 441] width 66 height 27
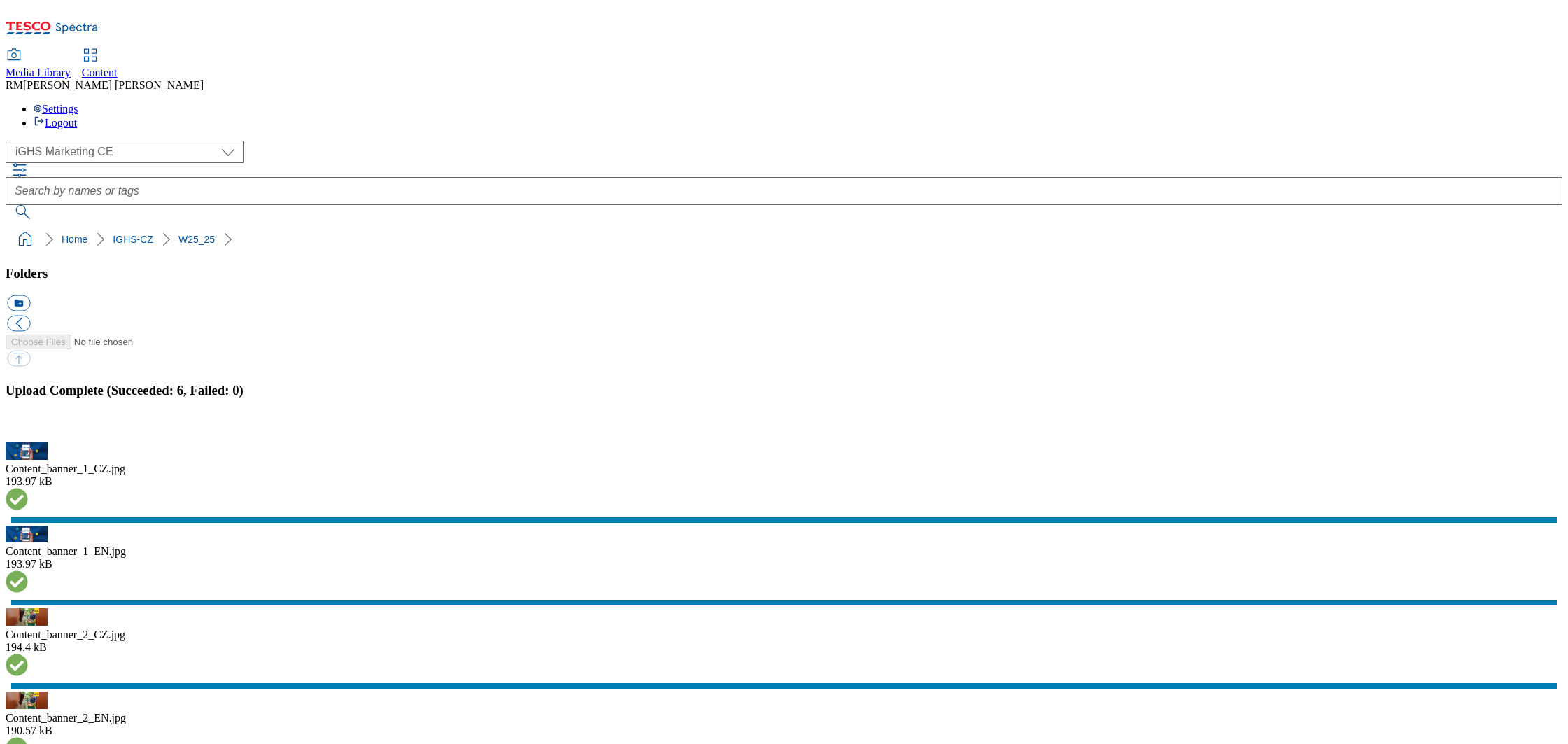
click at [28, 441] on button "button" at bounding box center [18, 434] width 21 height 13
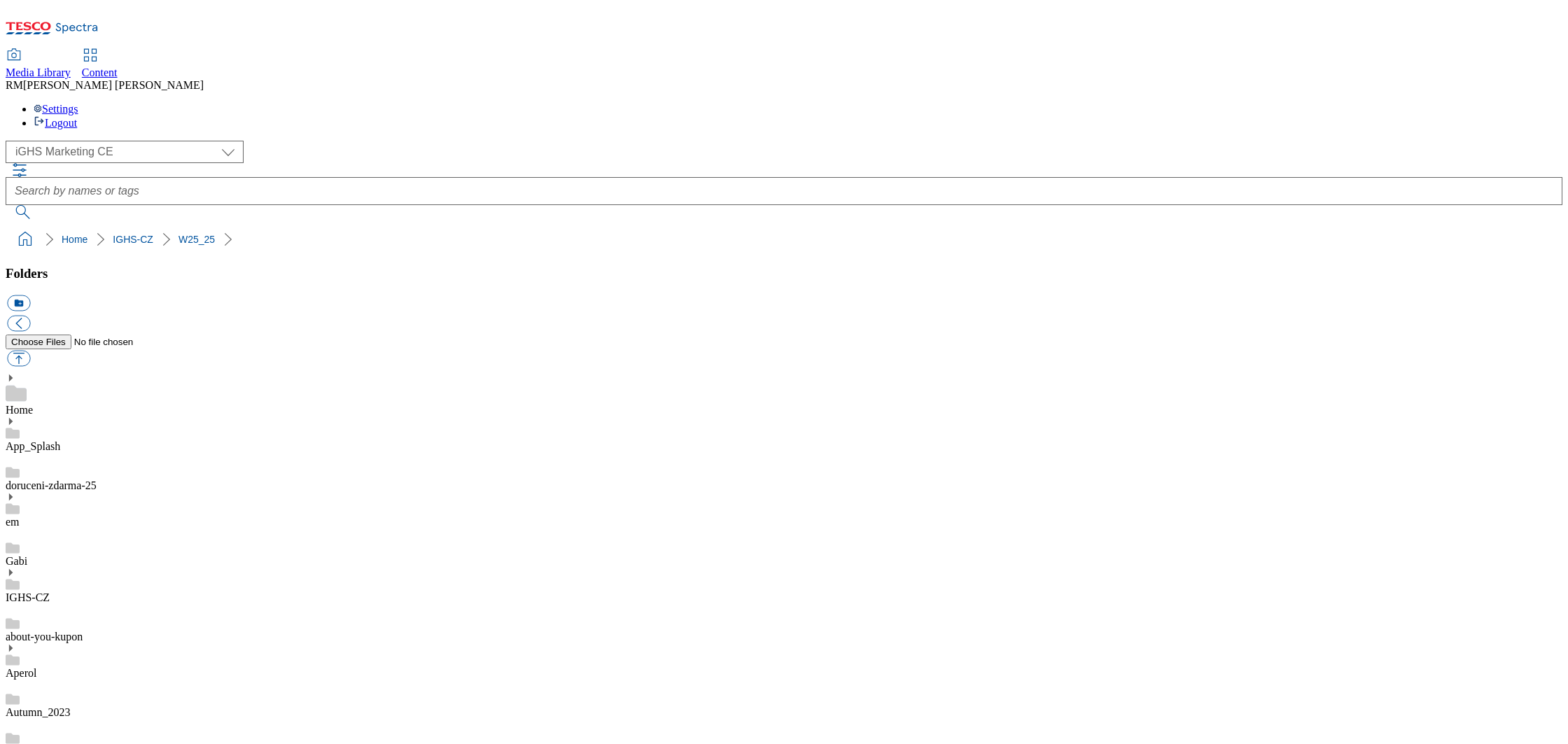
scroll to position [130, 0]
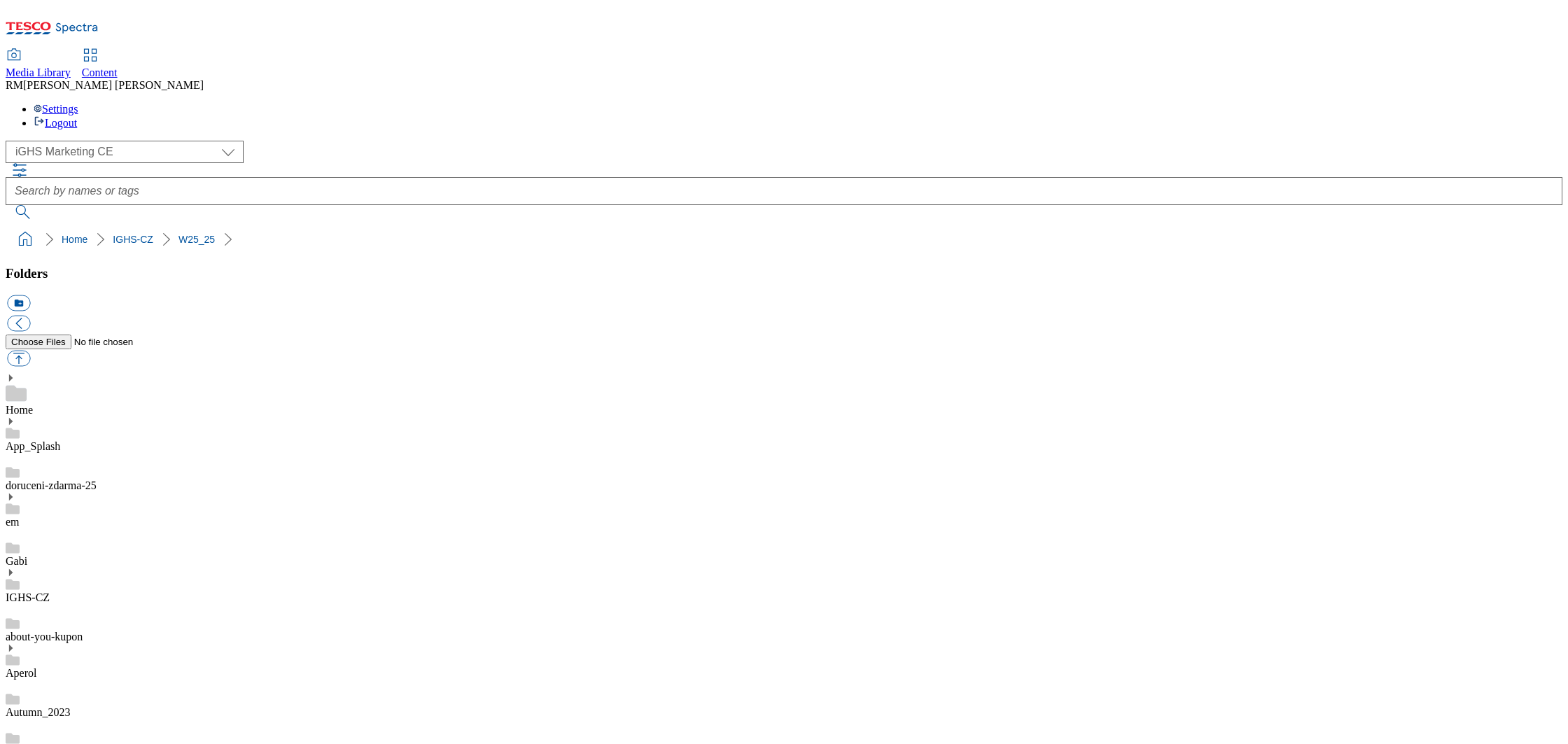
scroll to position [5933, 0]
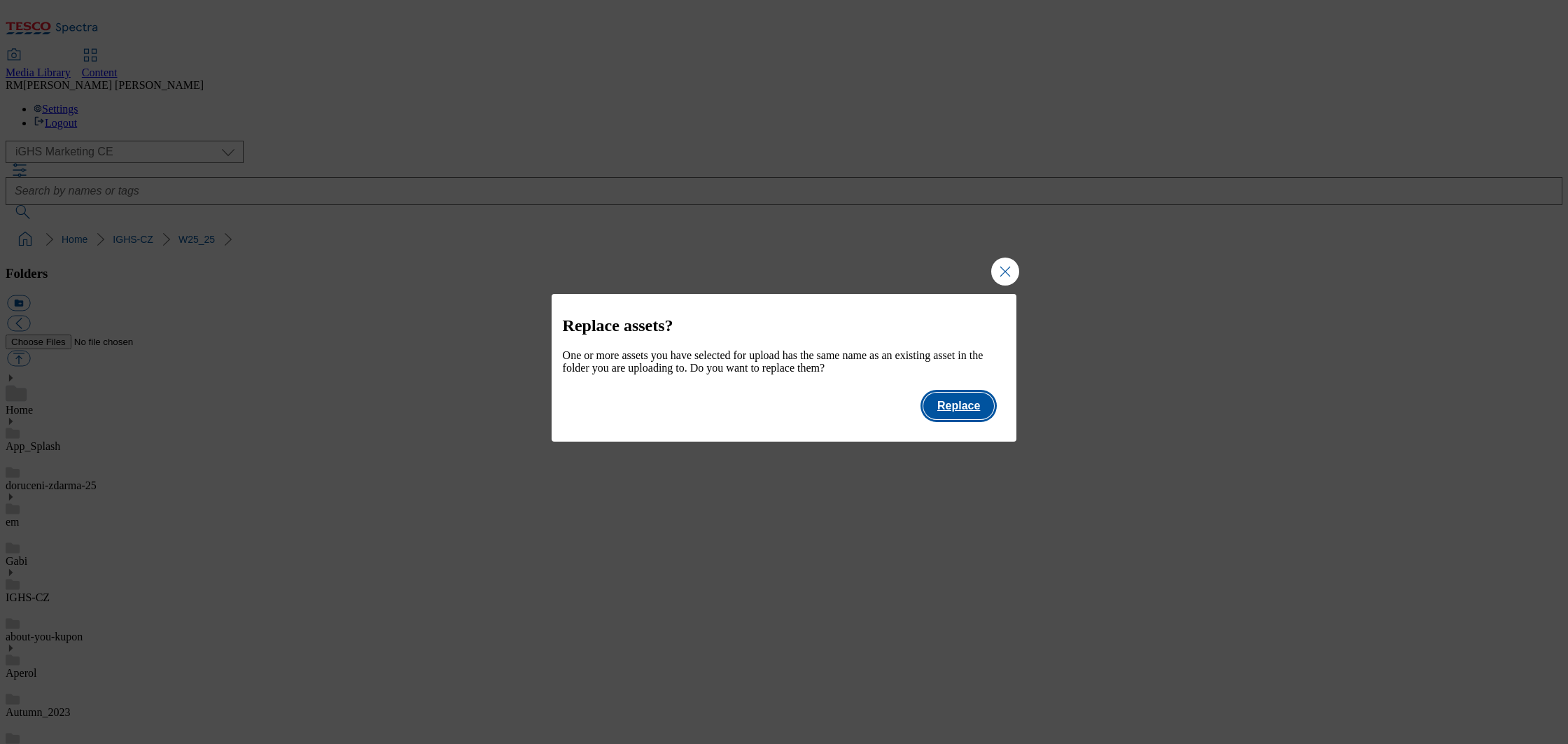
click at [966, 414] on button "Replace" at bounding box center [959, 406] width 70 height 27
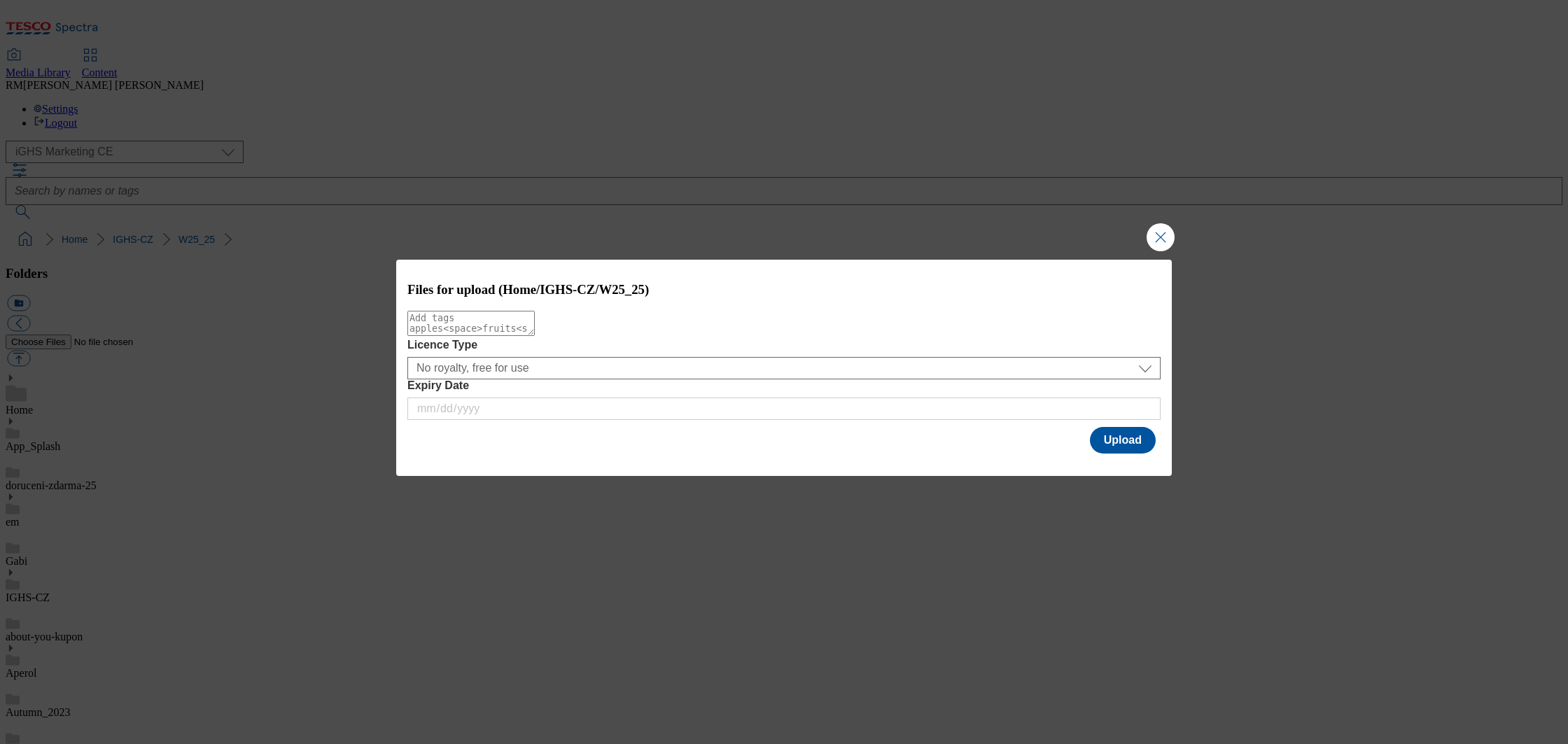
click at [450, 332] on textarea "Modal" at bounding box center [471, 324] width 127 height 25
type textarea "tradebanner"
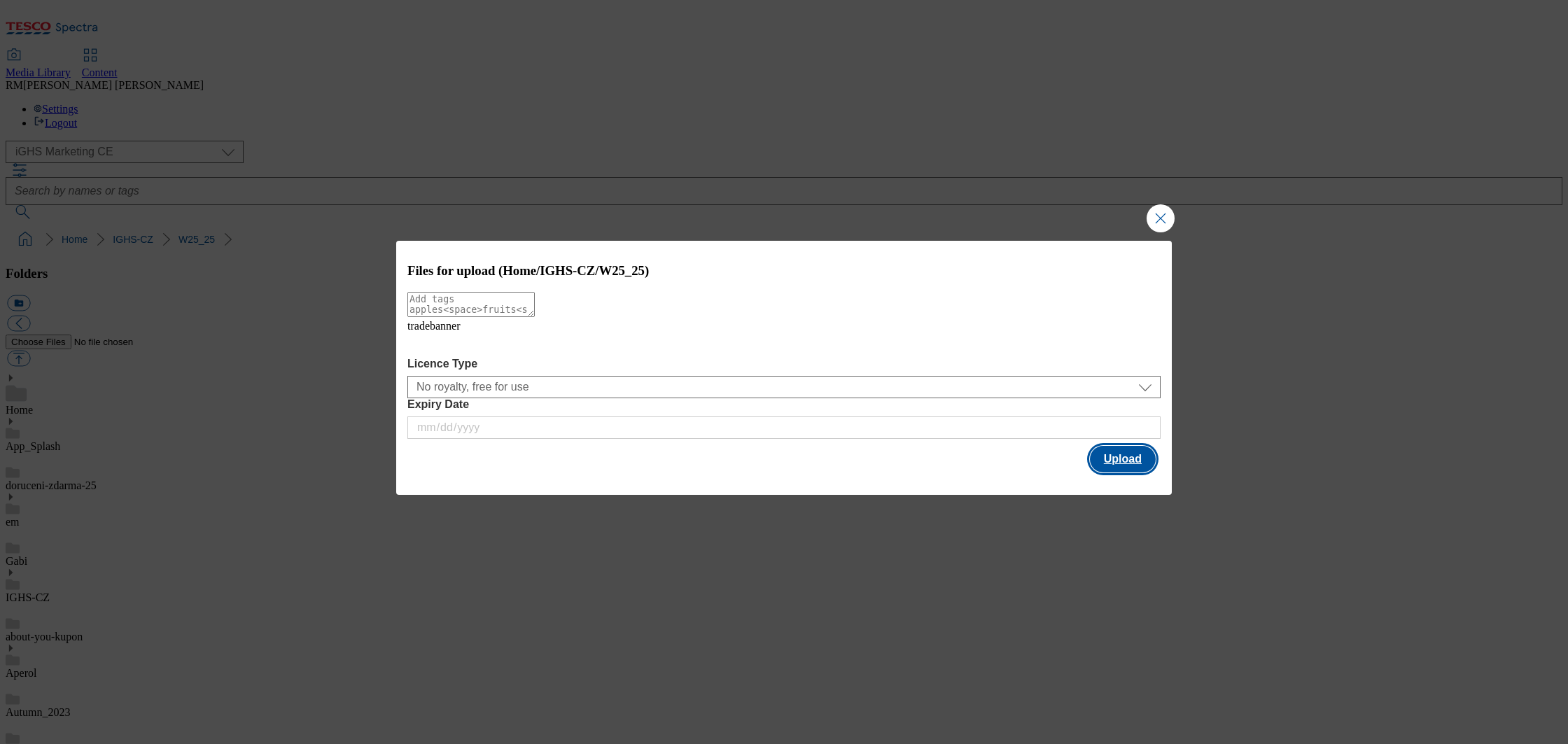
click at [1137, 457] on button "Upload" at bounding box center [1123, 460] width 66 height 27
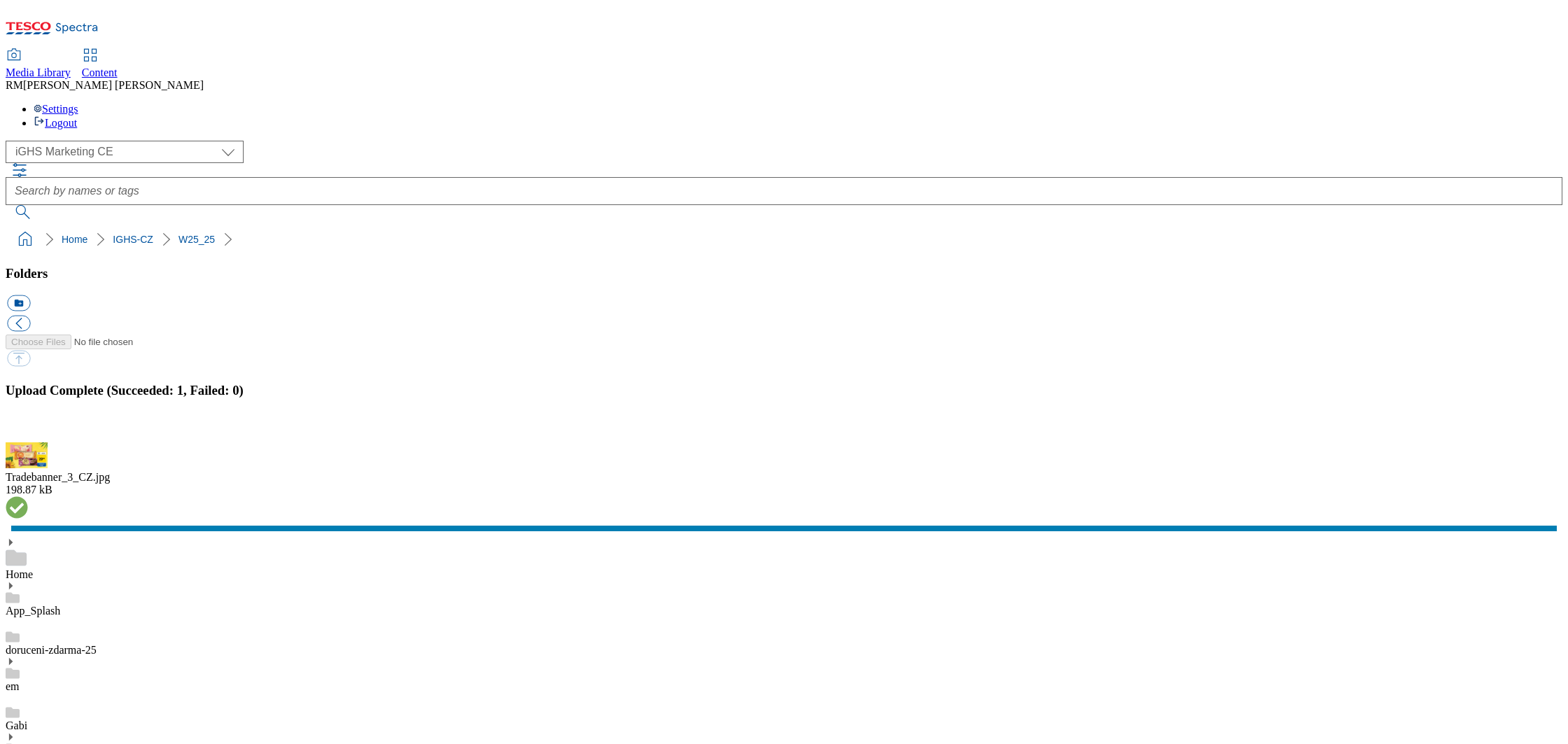
click at [28, 441] on button "button" at bounding box center [18, 434] width 21 height 13
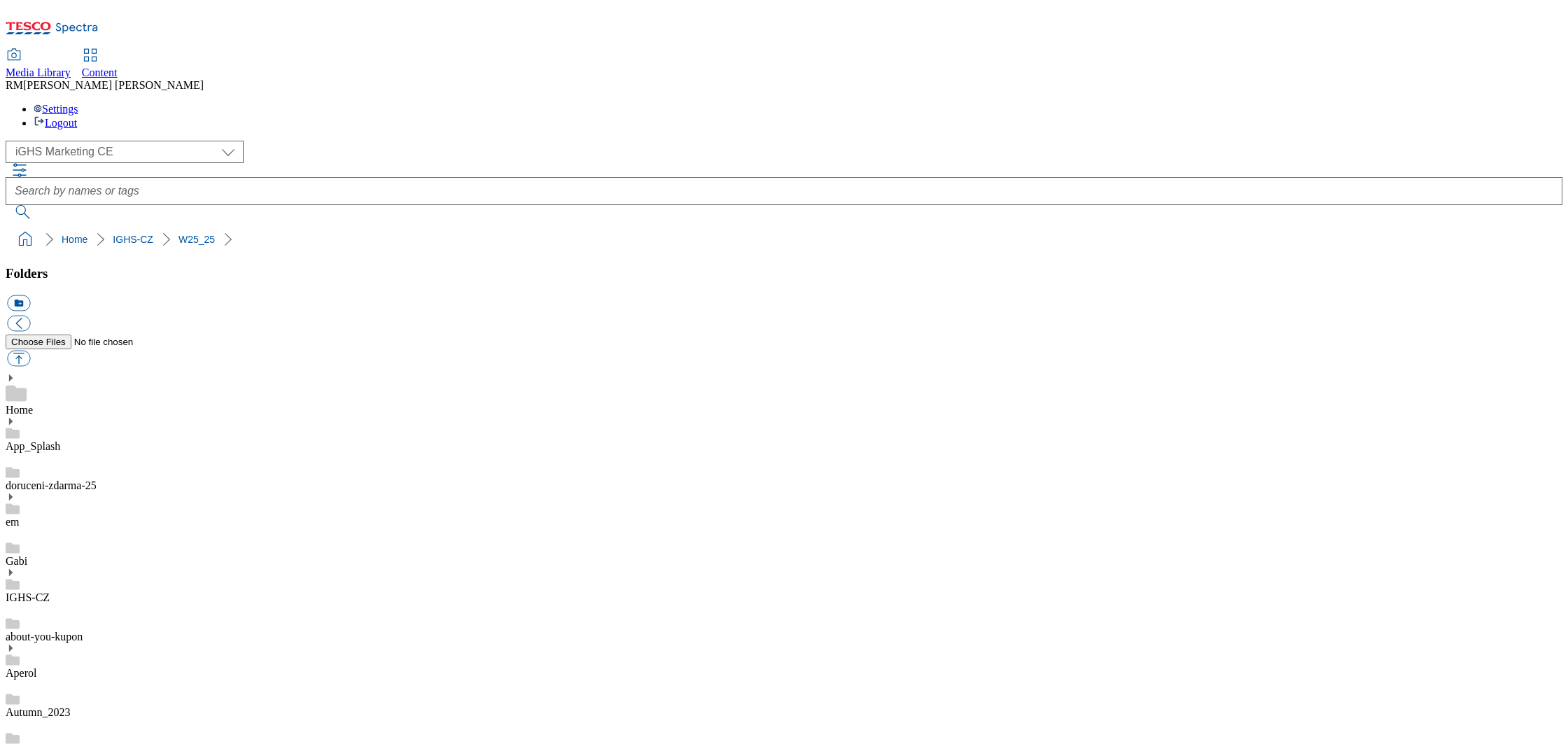
scroll to position [13, 0]
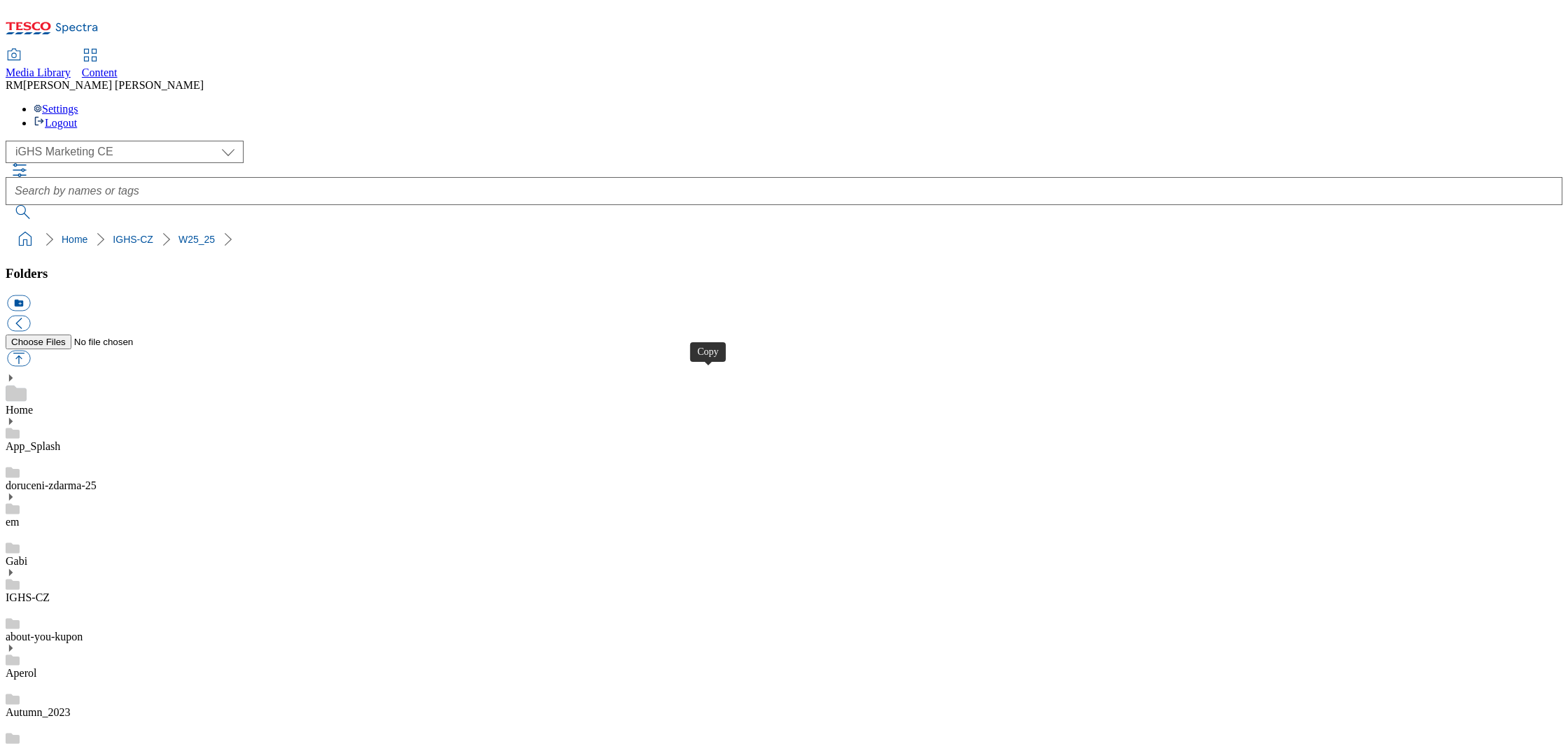
drag, startPoint x: 702, startPoint y: 378, endPoint x: 710, endPoint y: 403, distance: 26.2
